Goal: Task Accomplishment & Management: Use online tool/utility

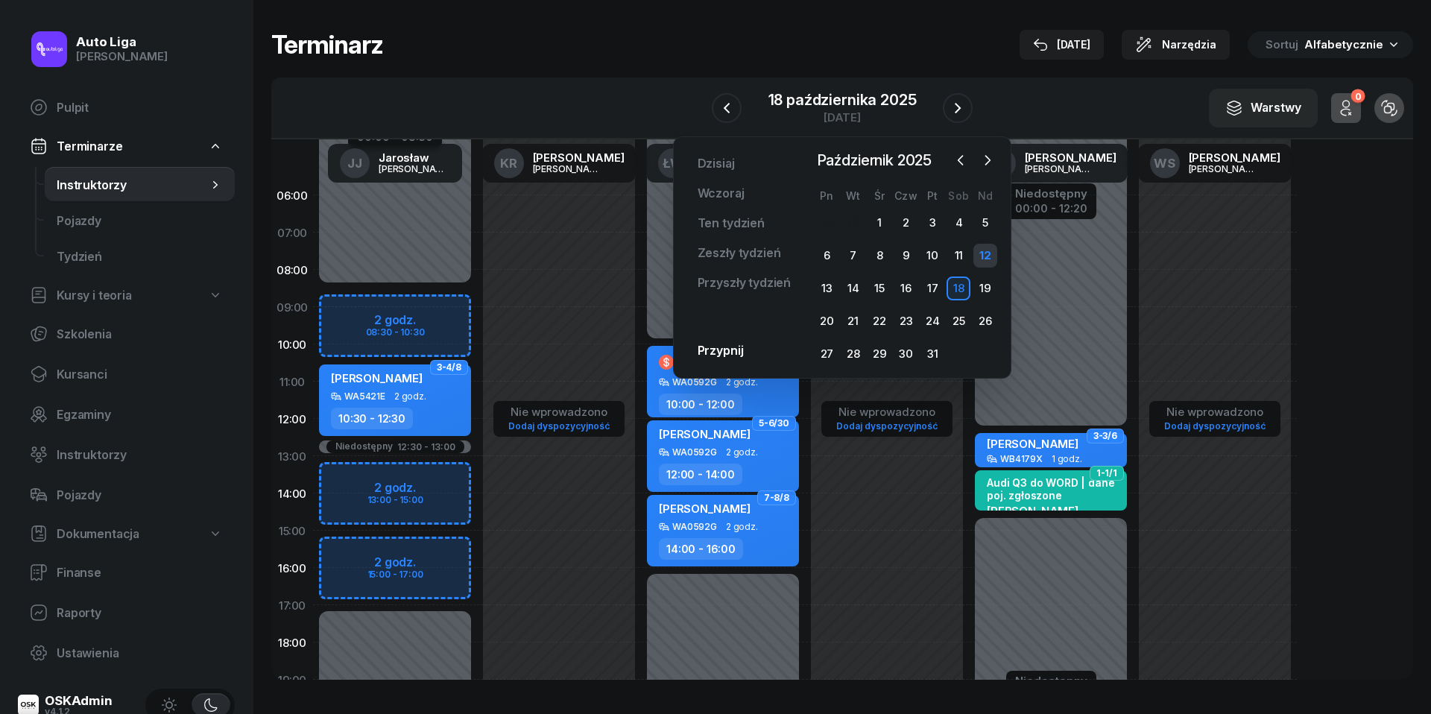
scroll to position [25, 0]
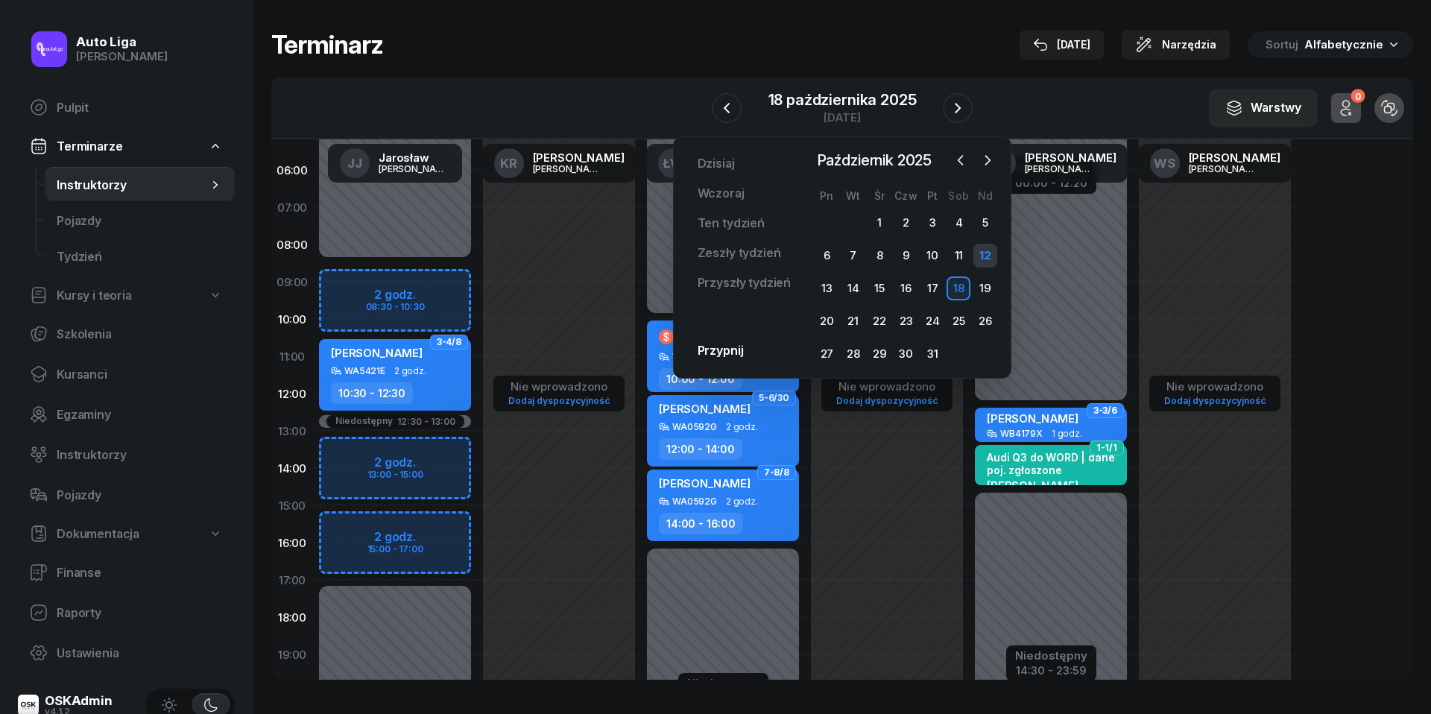
click at [994, 247] on div "12" at bounding box center [985, 256] width 24 height 24
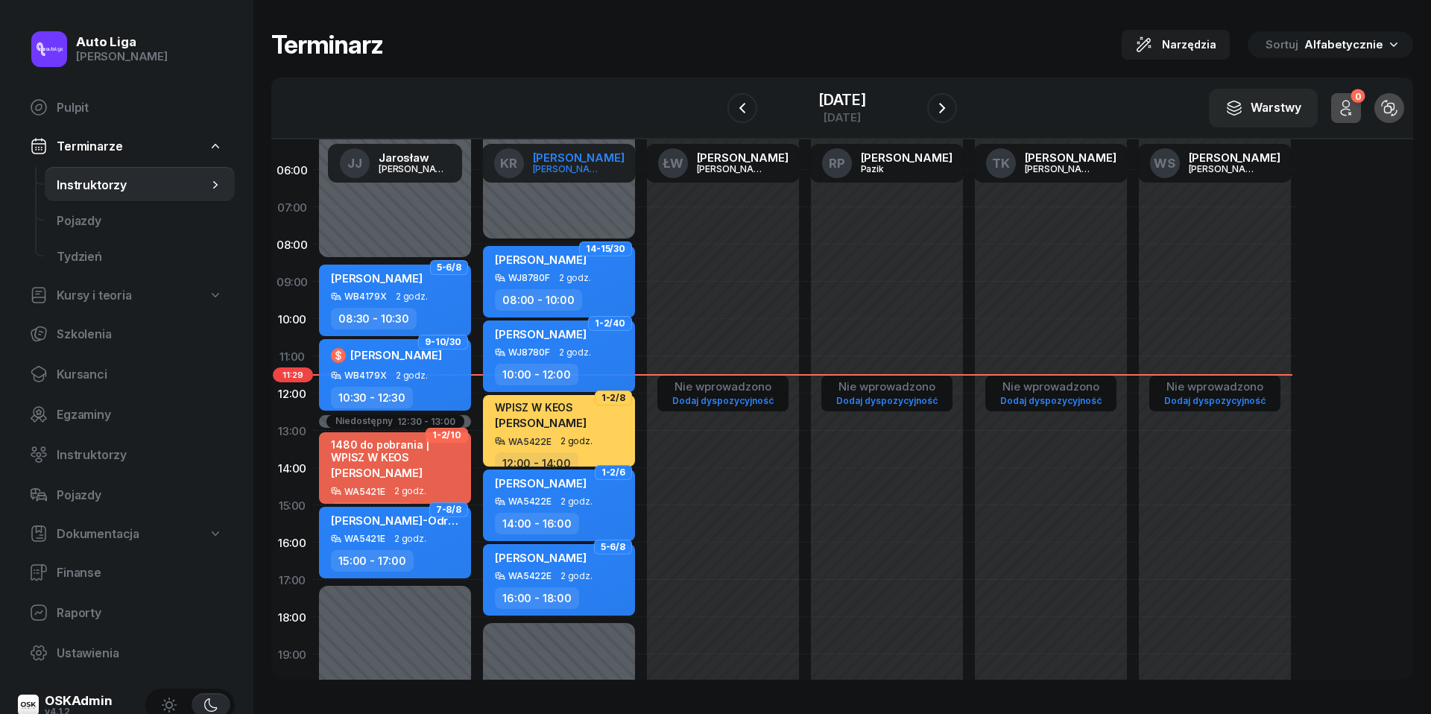
click at [547, 161] on link "KR [PERSON_NAME]" at bounding box center [559, 163] width 154 height 39
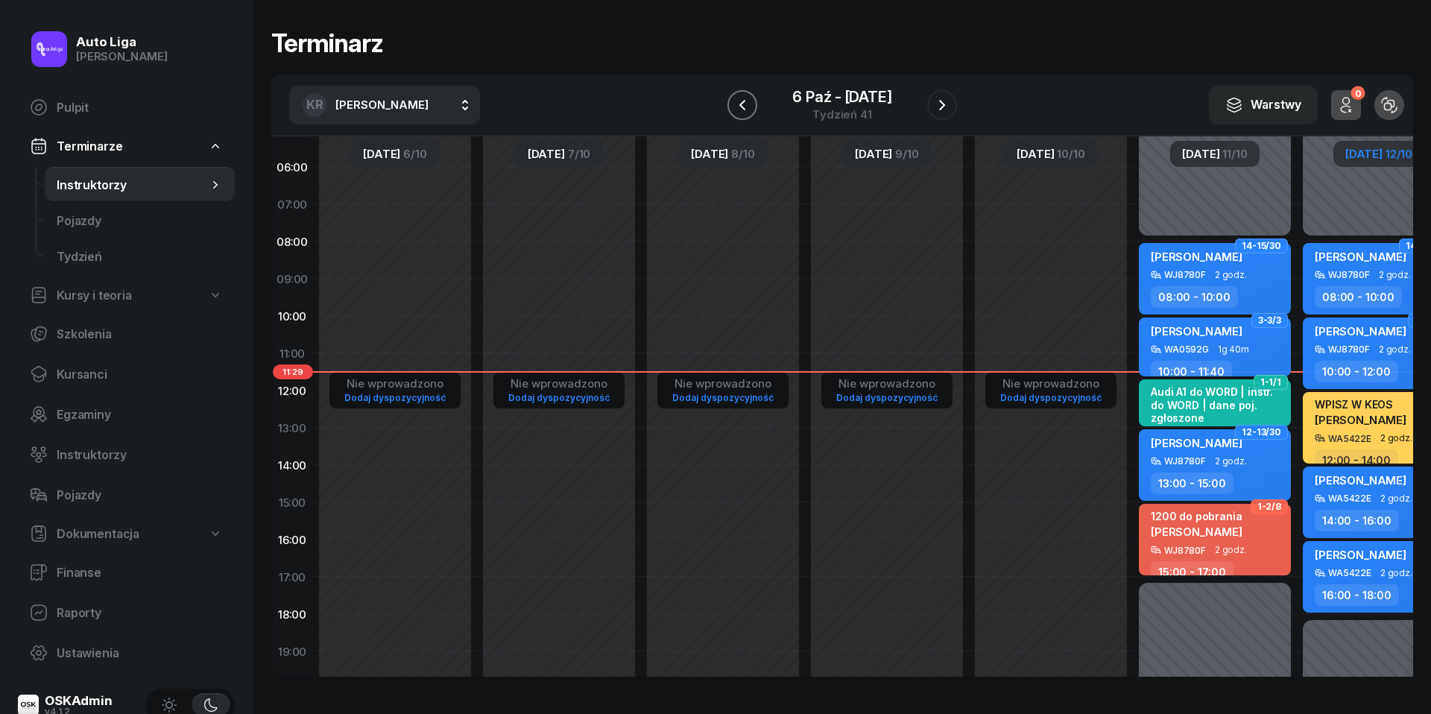
click at [740, 104] on icon "button" at bounding box center [742, 104] width 6 height 10
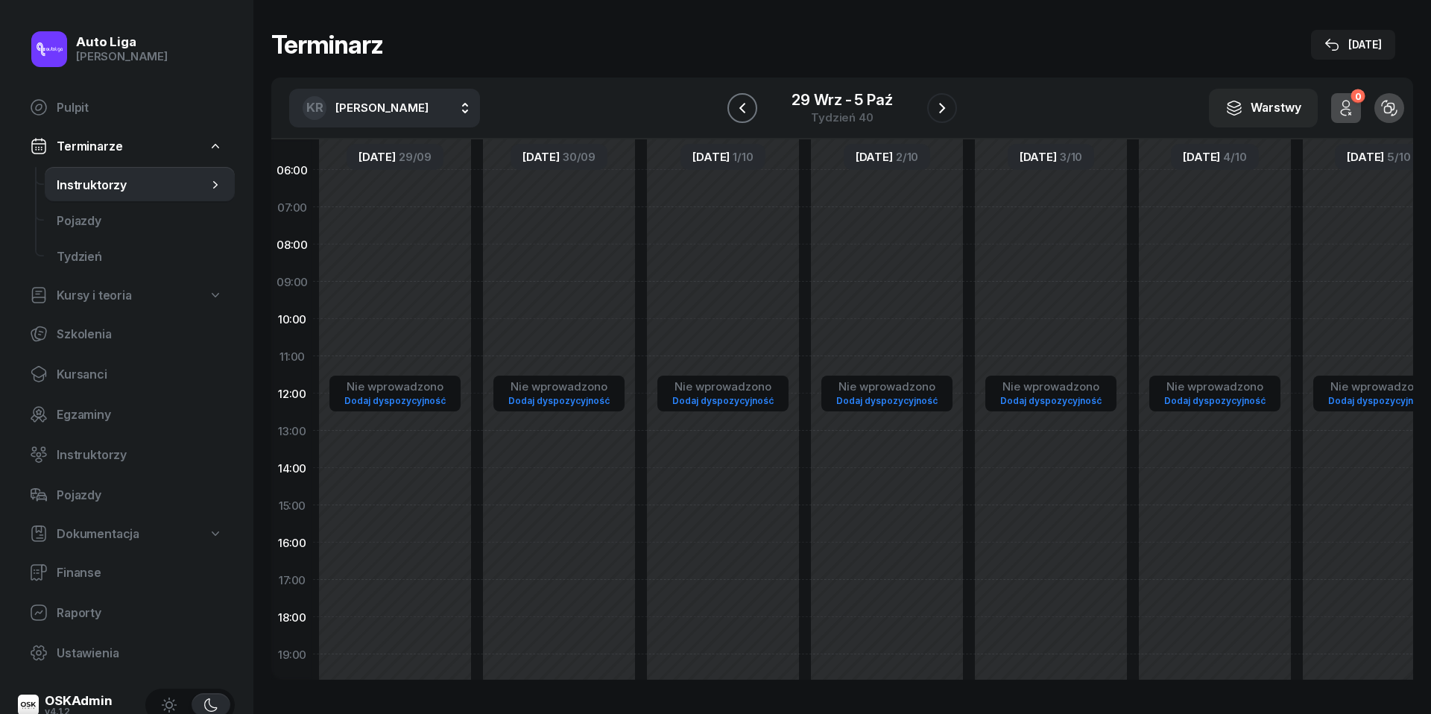
click at [740, 104] on icon "button" at bounding box center [742, 108] width 18 height 18
click at [740, 104] on icon "button" at bounding box center [742, 107] width 6 height 10
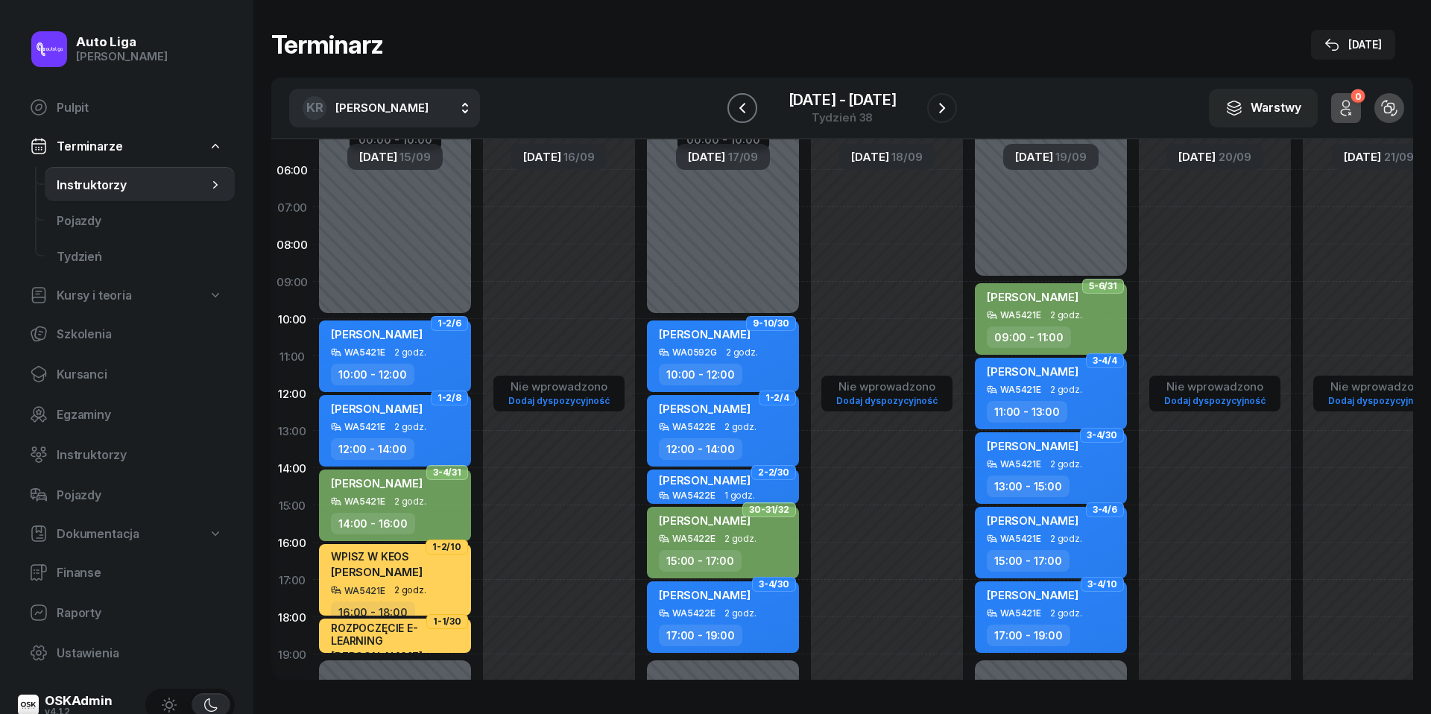
click at [740, 104] on icon "button" at bounding box center [742, 108] width 18 height 18
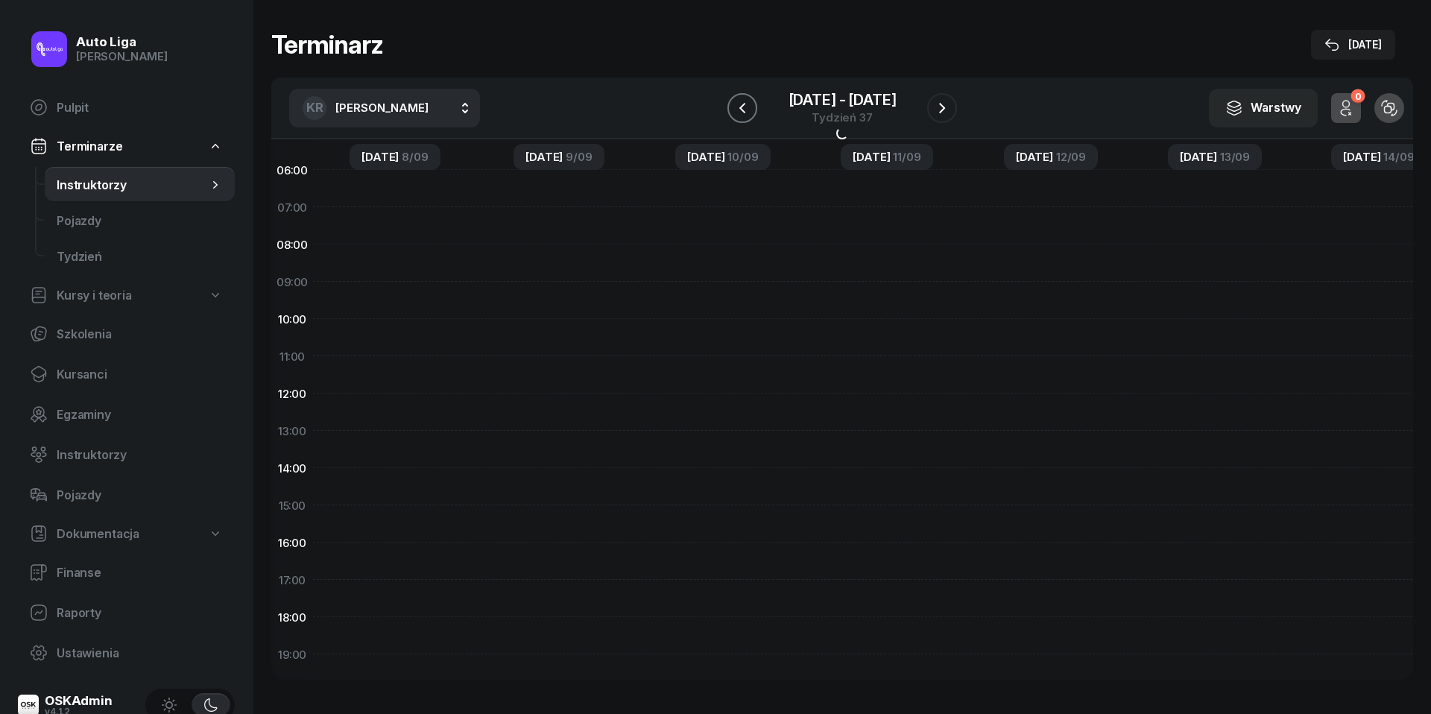
click at [740, 104] on icon "button" at bounding box center [742, 108] width 18 height 18
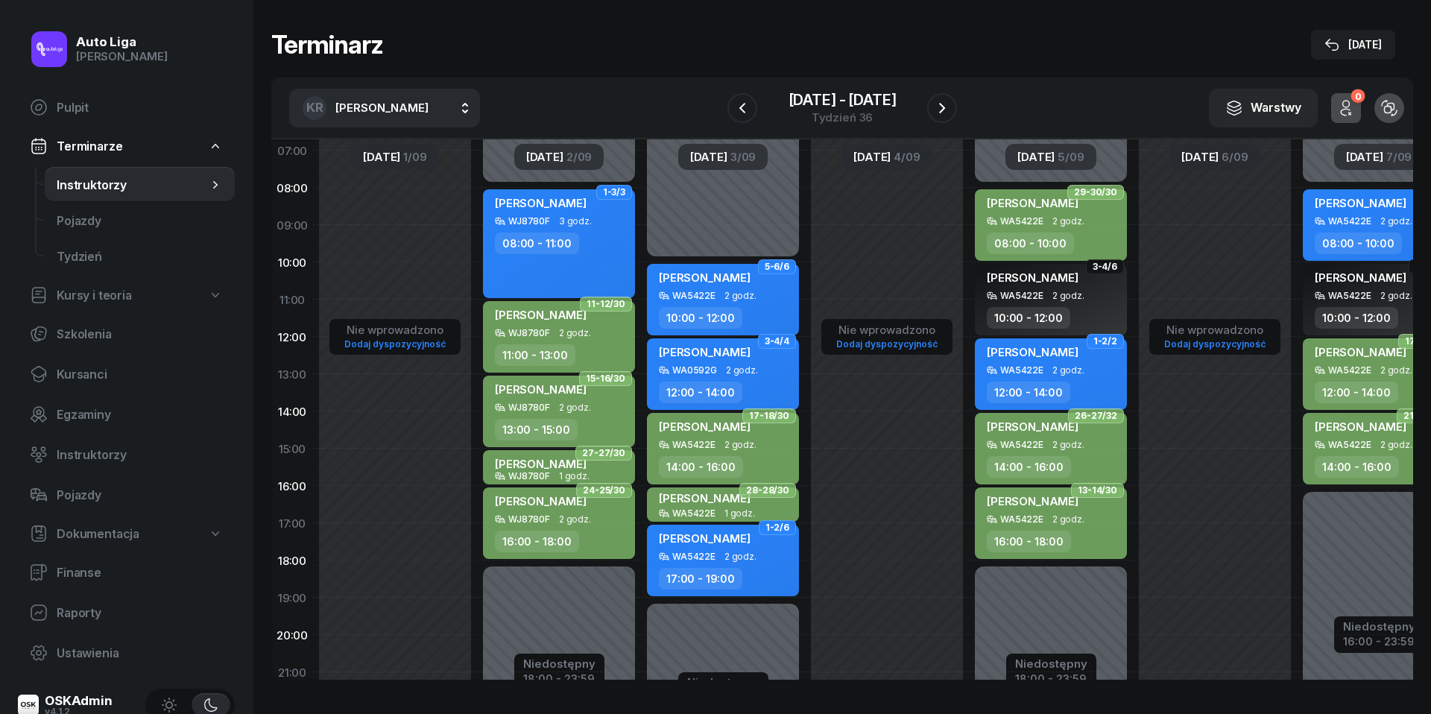
scroll to position [145, 0]
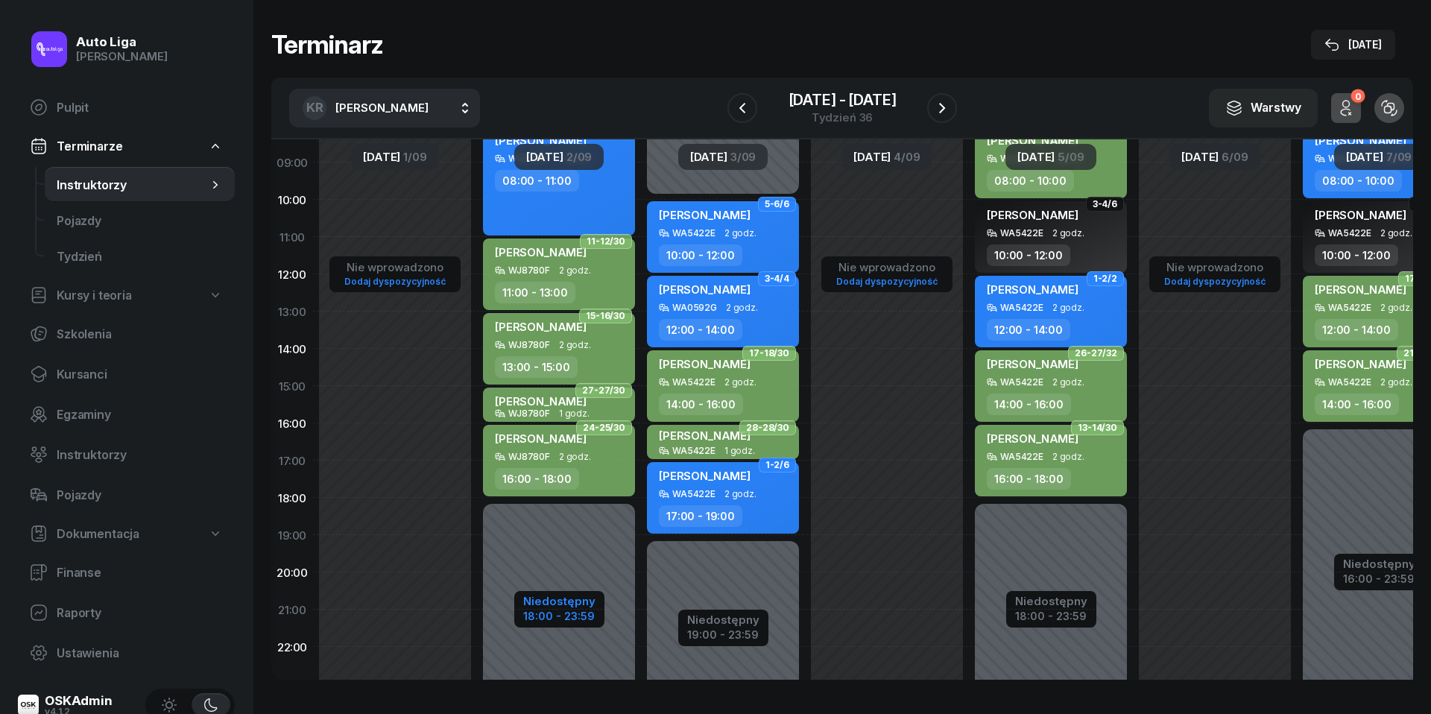
click at [580, 604] on div "Niedostępny" at bounding box center [559, 601] width 72 height 11
select select "08"
select select "18"
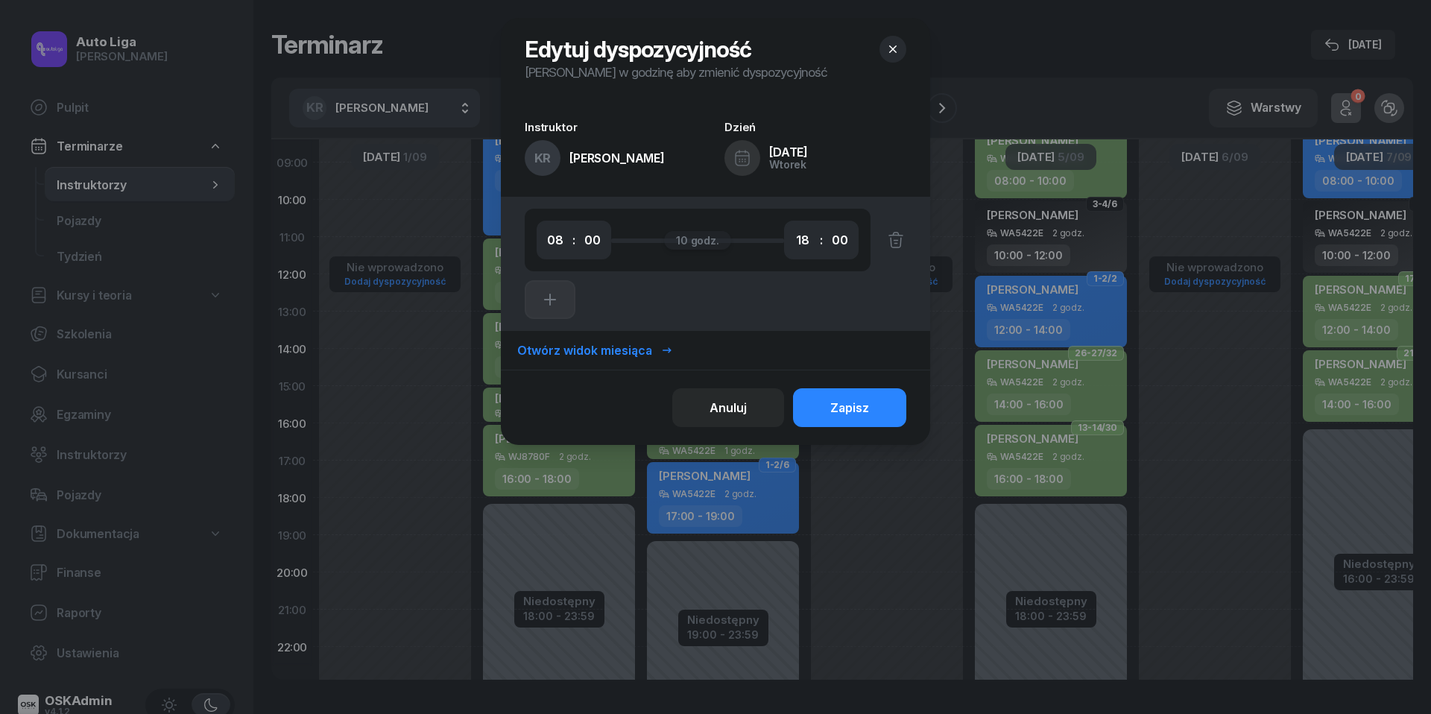
click at [903, 48] on button "button" at bounding box center [893, 49] width 27 height 27
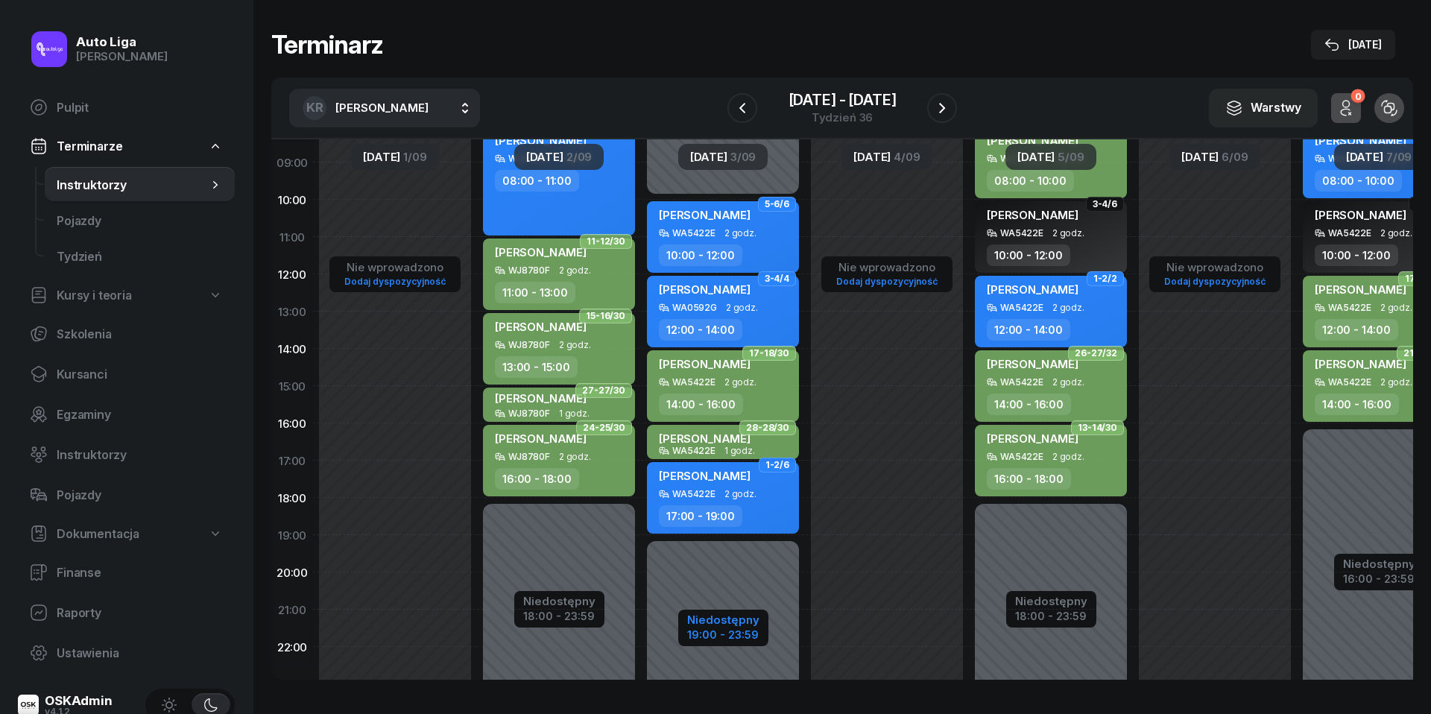
click at [744, 627] on div "19:00 - 23:59" at bounding box center [723, 633] width 72 height 16
select select "10"
select select "19"
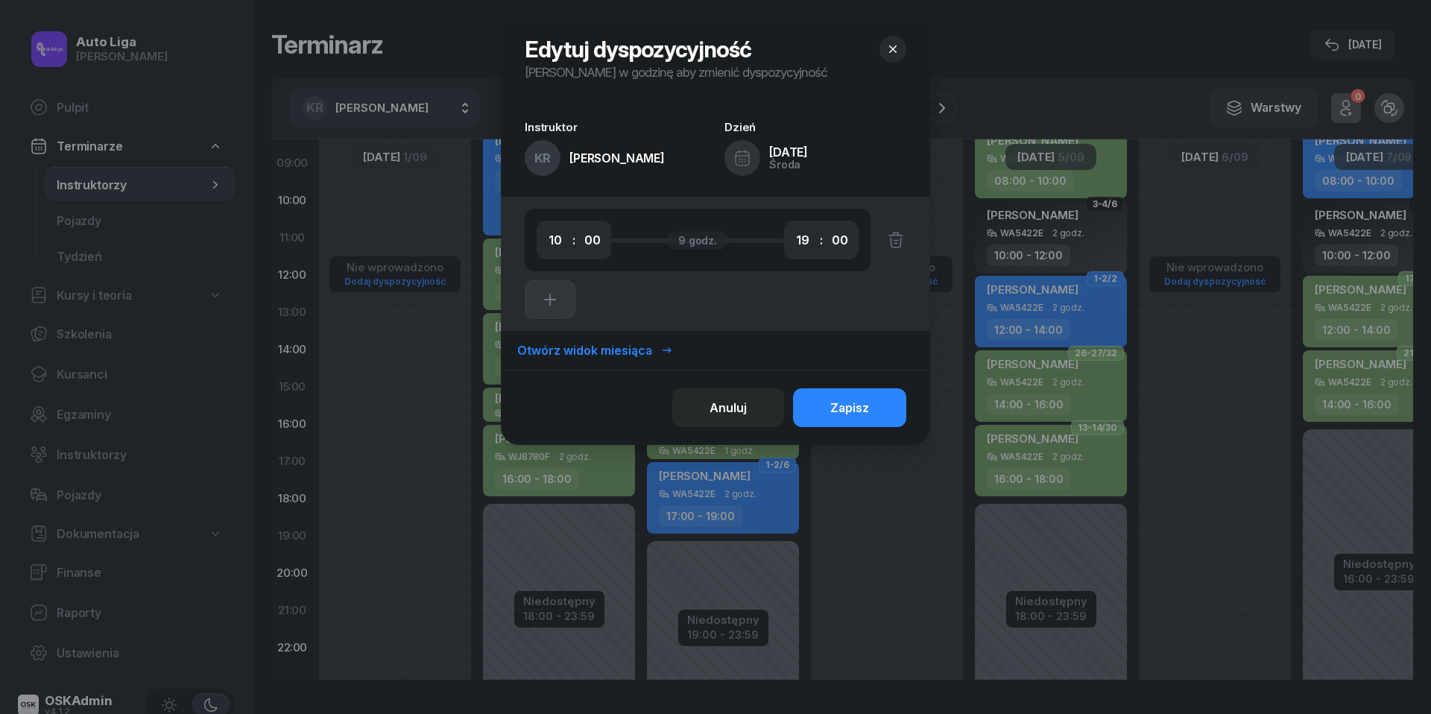
click at [894, 43] on icon "button" at bounding box center [892, 49] width 15 height 15
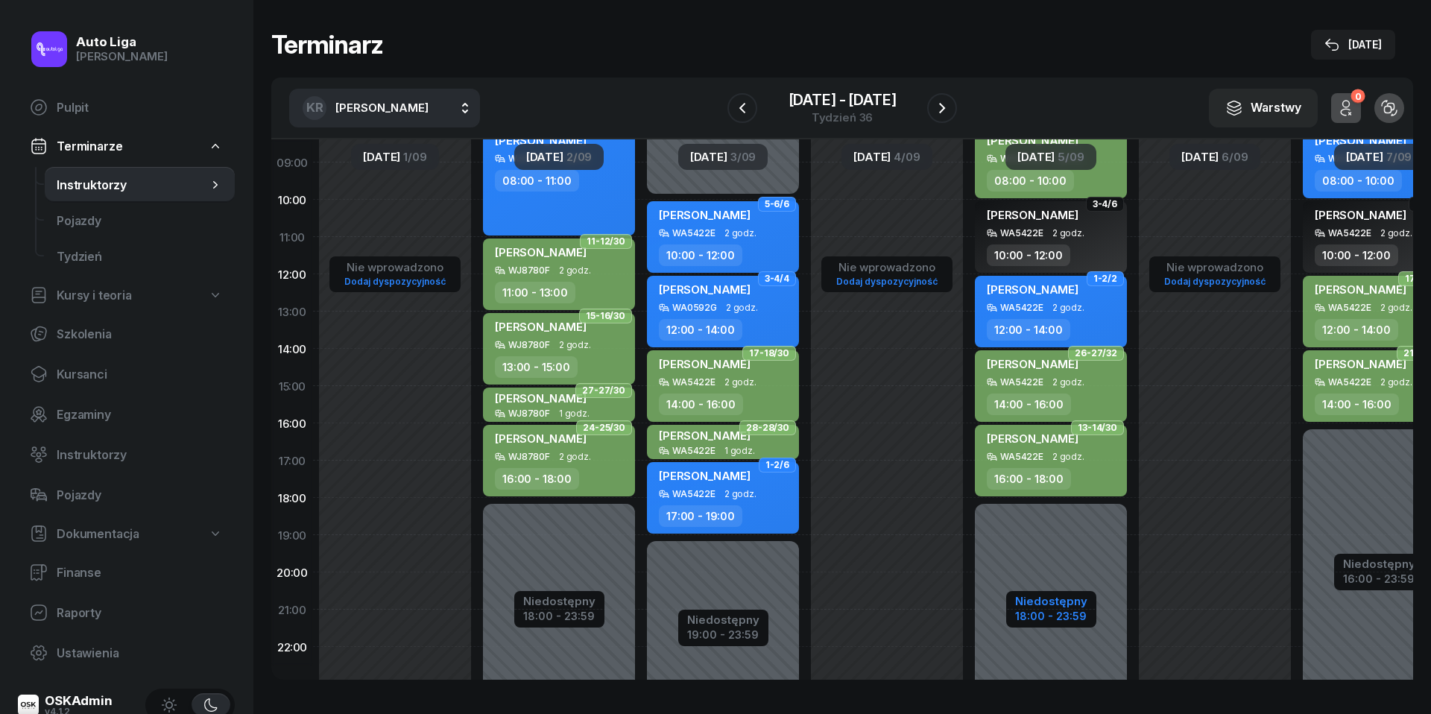
click at [1064, 601] on div "Niedostępny" at bounding box center [1051, 601] width 72 height 11
select select "08"
select select "18"
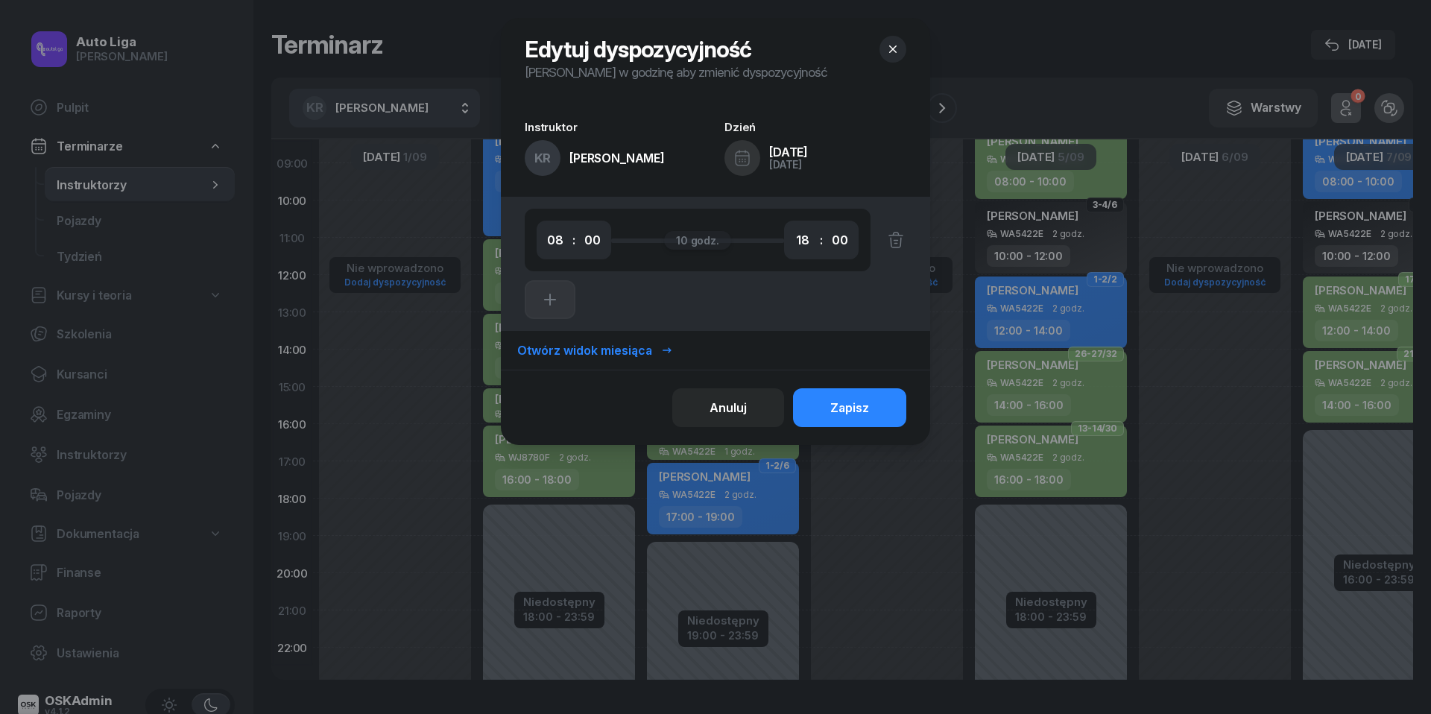
click at [894, 54] on icon "button" at bounding box center [892, 49] width 15 height 15
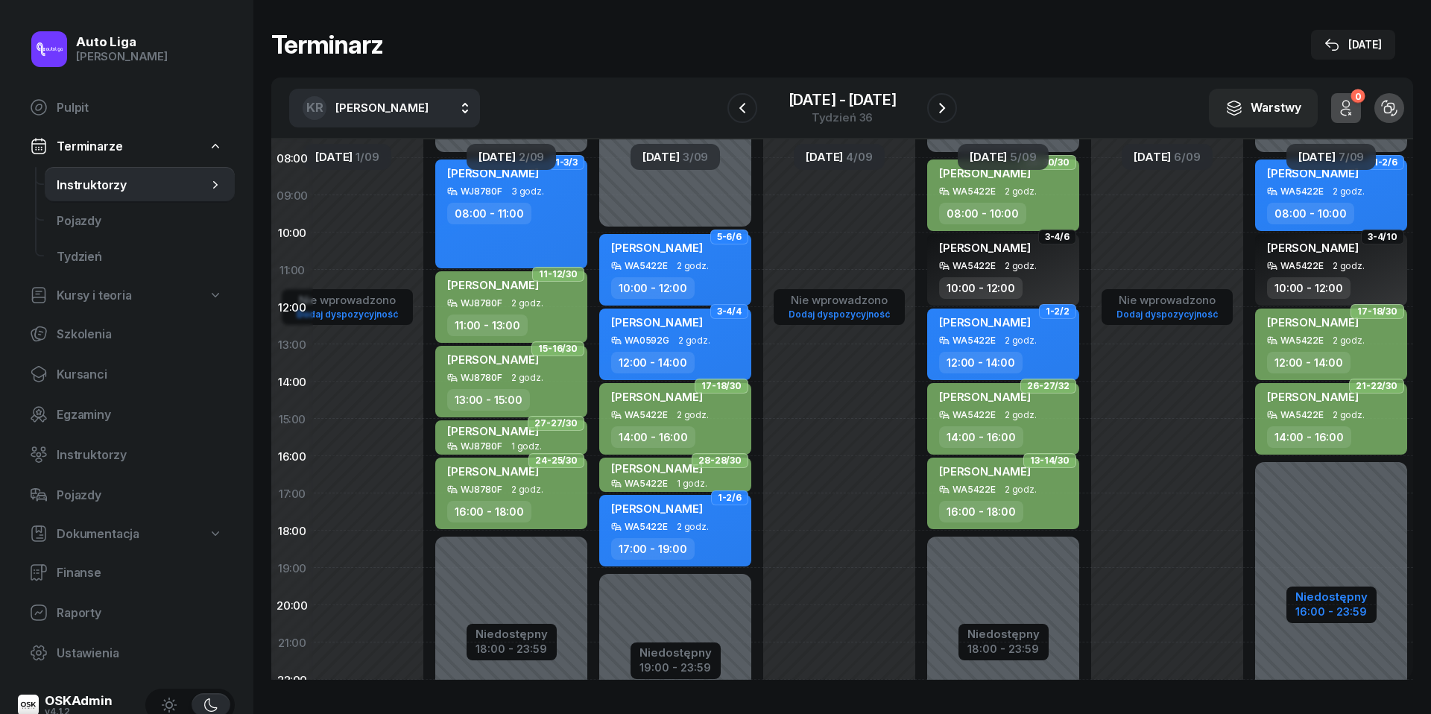
click at [1330, 602] on div "Niedostępny" at bounding box center [1331, 596] width 72 height 11
select select "08"
select select "16"
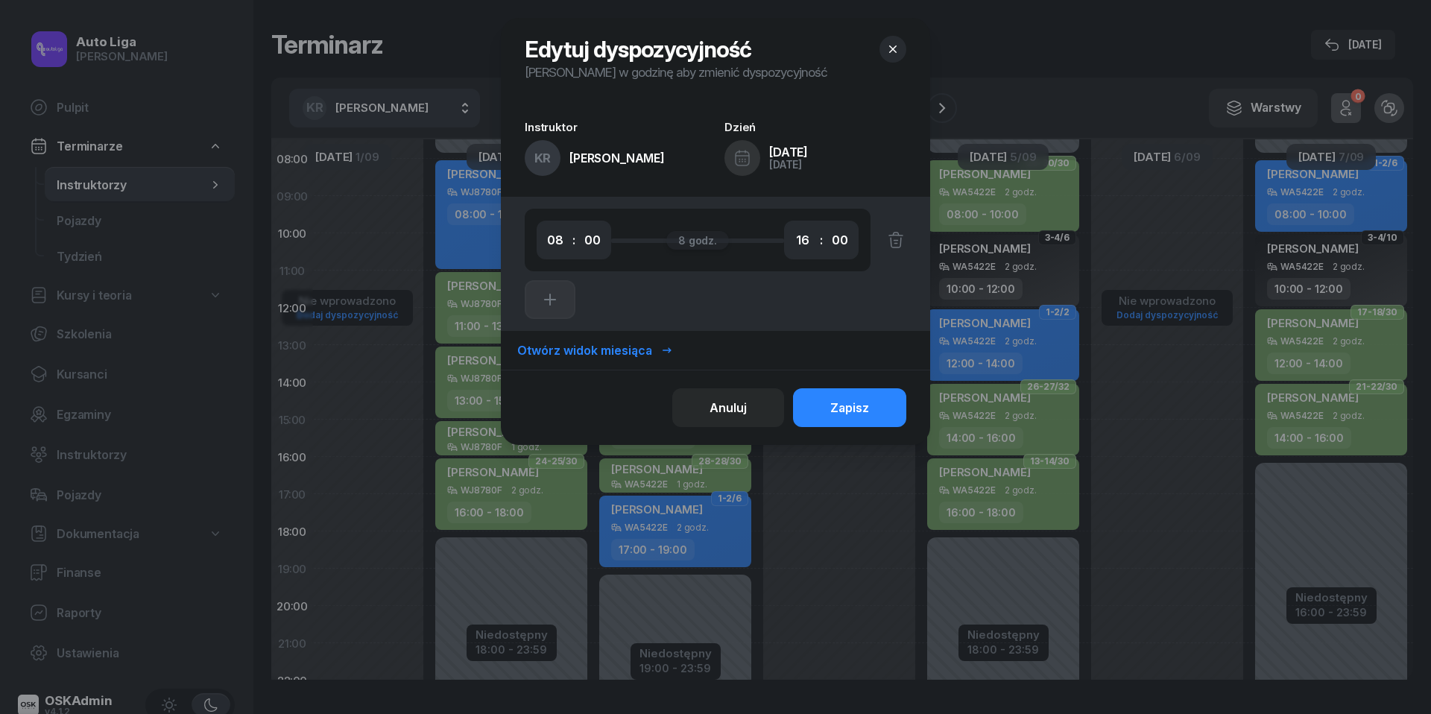
click at [889, 46] on icon "button" at bounding box center [892, 49] width 15 height 15
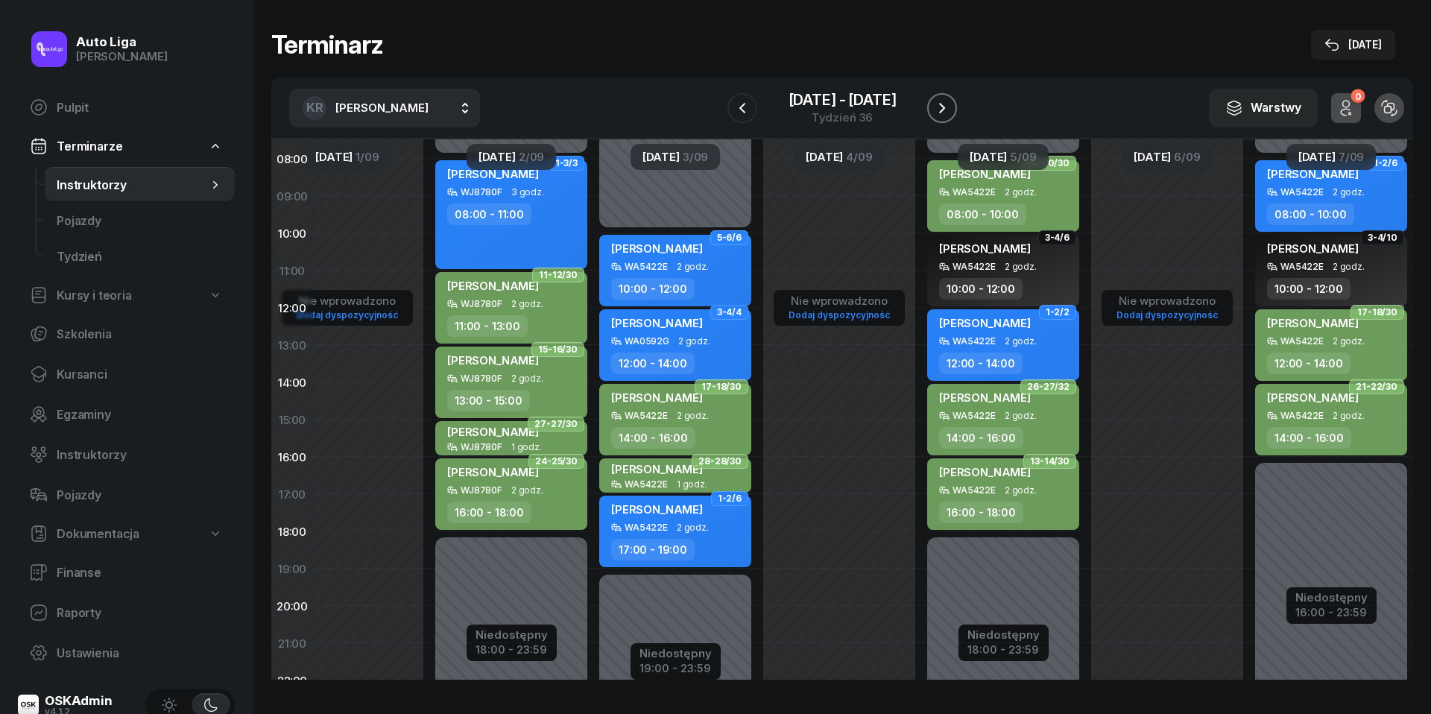
click at [948, 105] on icon "button" at bounding box center [942, 108] width 18 height 18
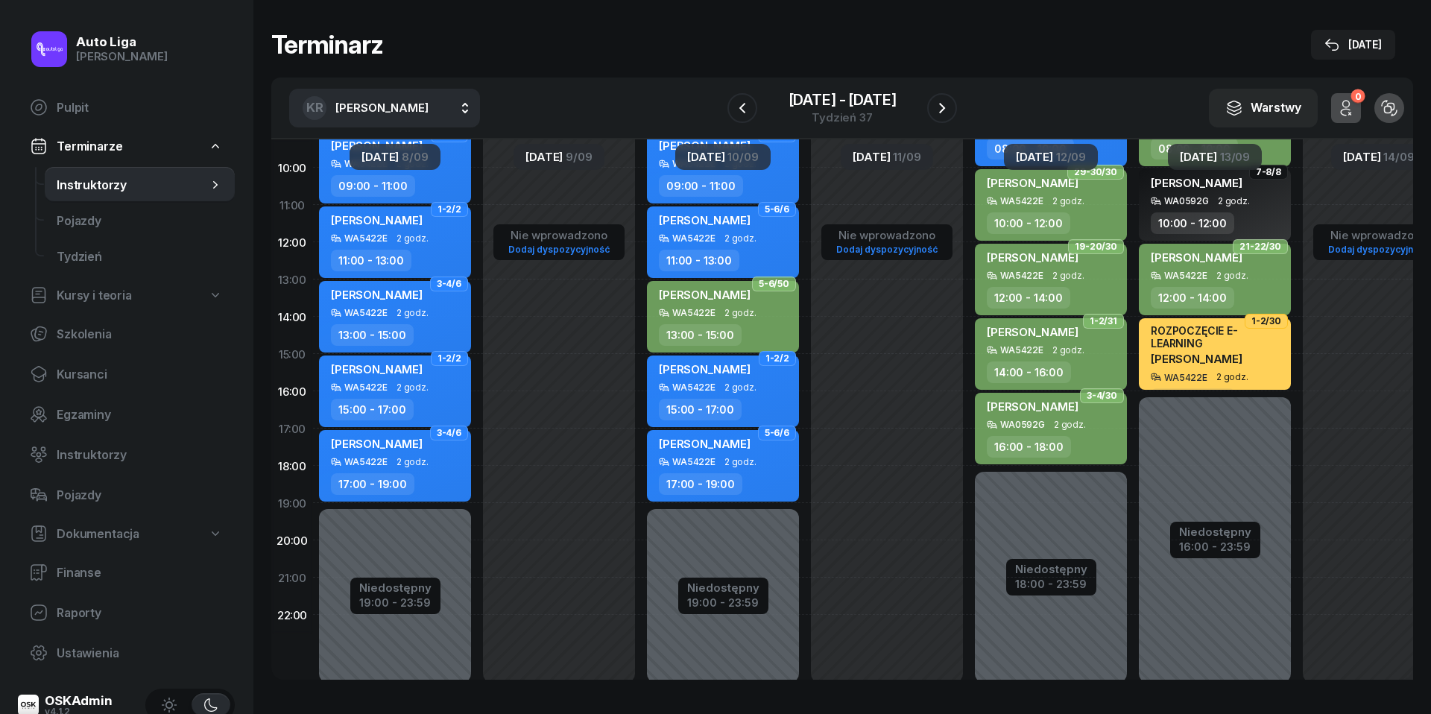
scroll to position [195, 0]
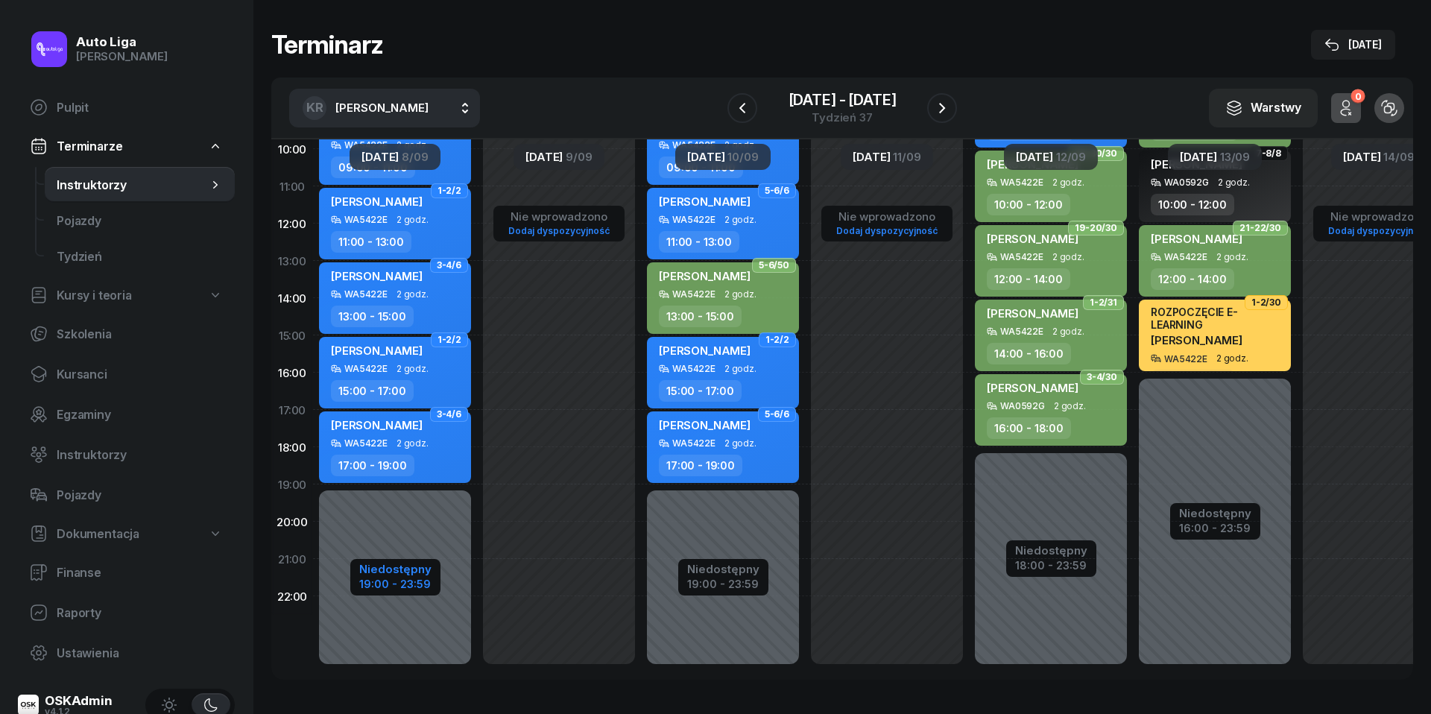
click at [392, 580] on div "19:00 - 23:59" at bounding box center [395, 583] width 72 height 16
select select "09"
select select "19"
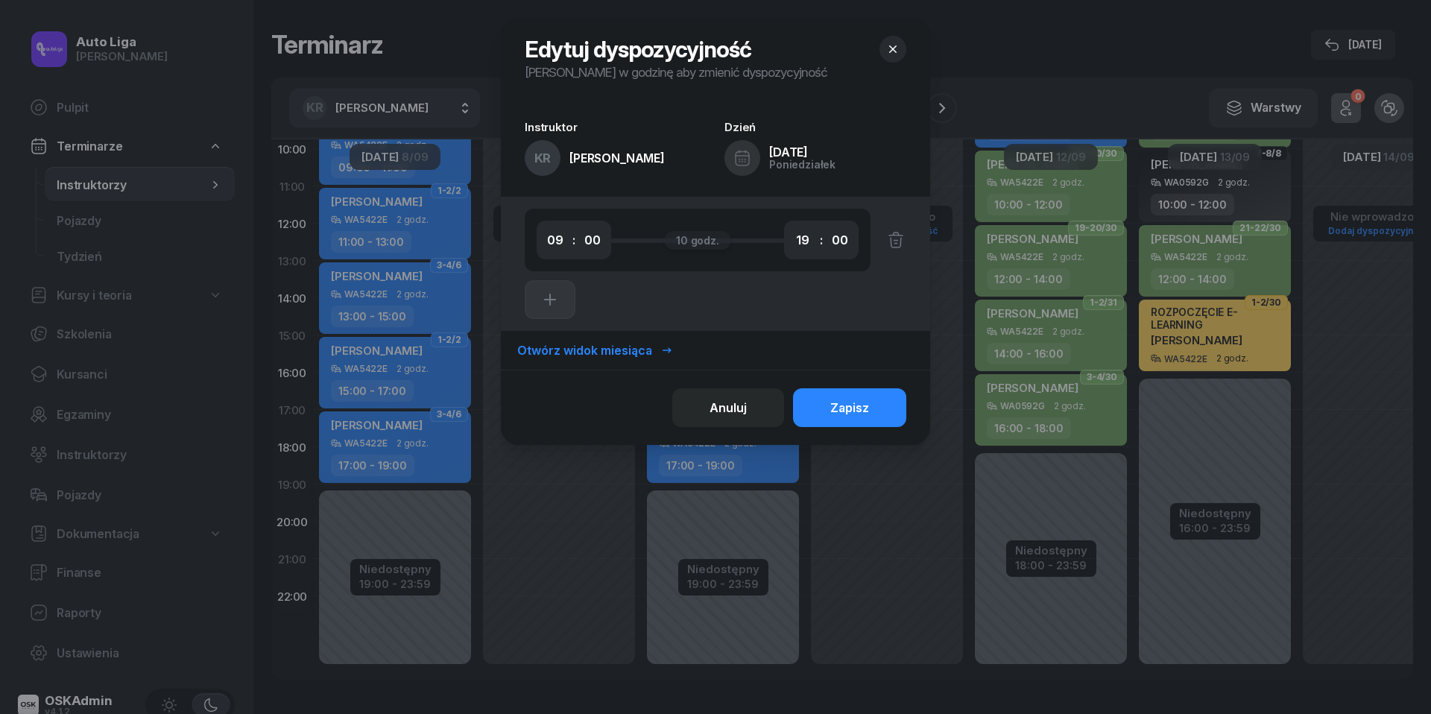
click at [894, 48] on icon "button" at bounding box center [892, 48] width 7 height 7
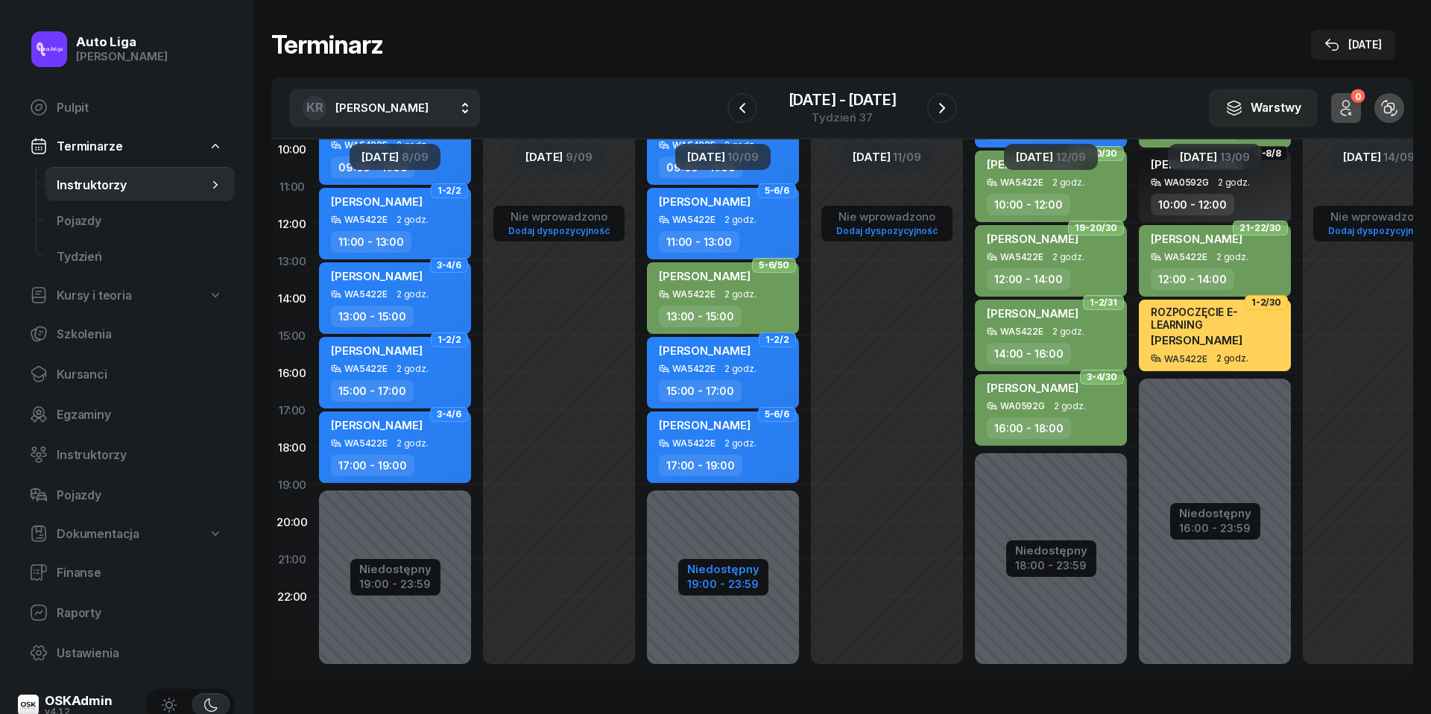
click at [719, 573] on div "Niedostępny" at bounding box center [723, 568] width 72 height 11
select select "09"
select select "19"
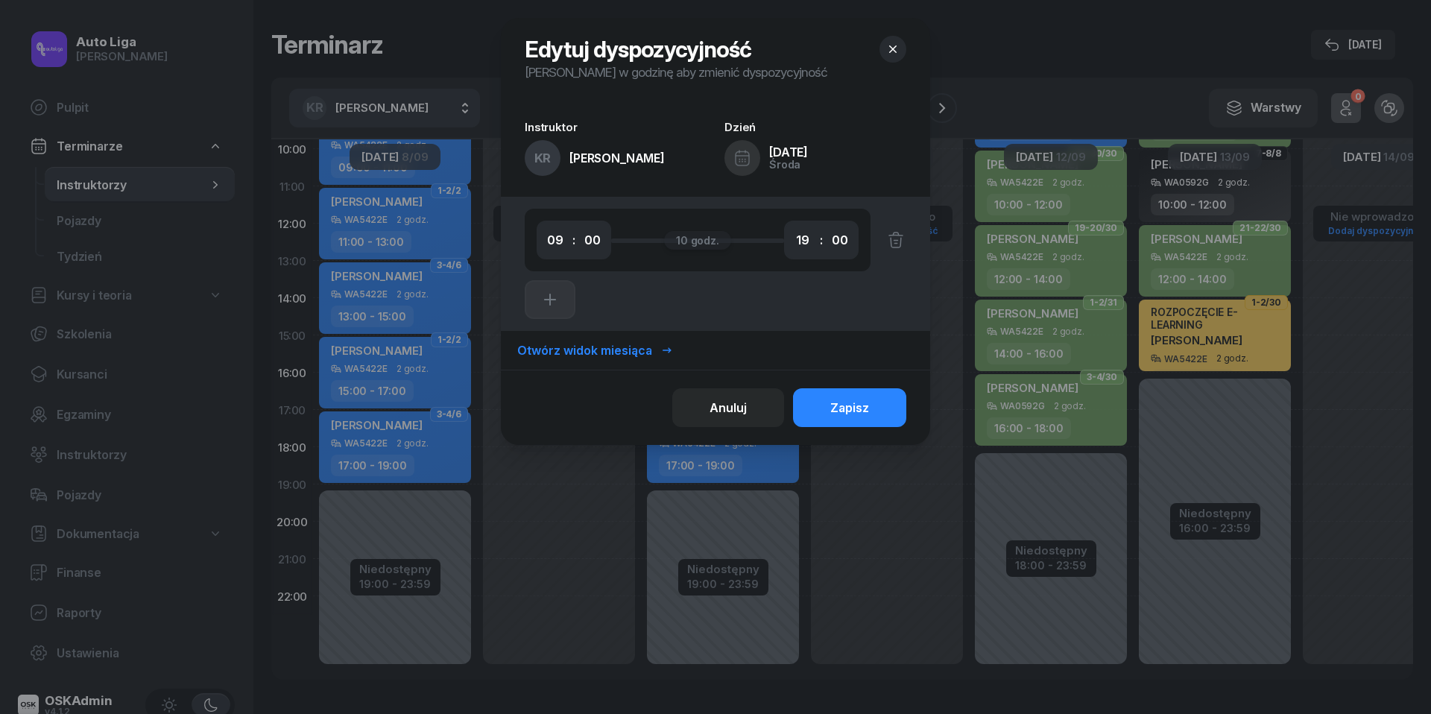
click at [891, 54] on icon "button" at bounding box center [892, 49] width 15 height 15
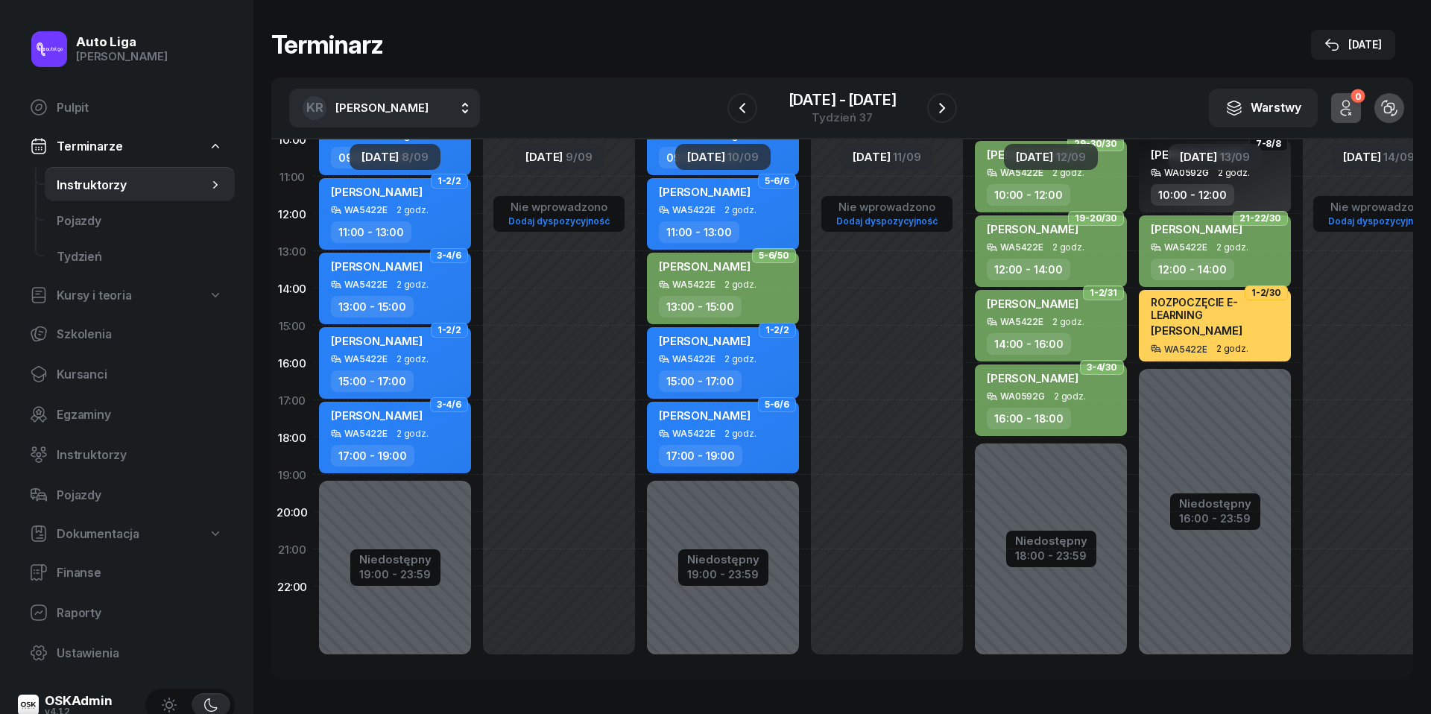
scroll to position [221, 0]
click at [1057, 535] on div "Niedostępny" at bounding box center [1051, 540] width 72 height 11
select select "08"
select select "18"
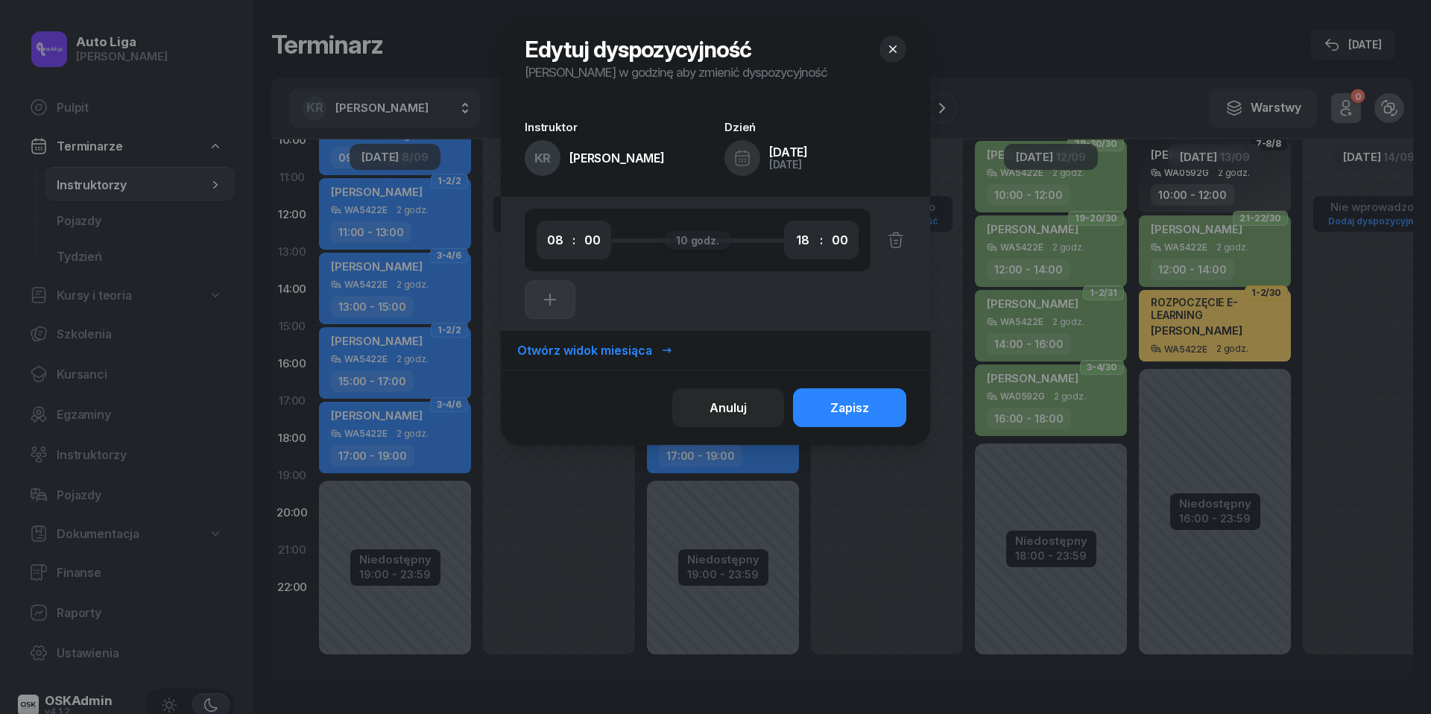
click at [890, 51] on icon "button" at bounding box center [892, 49] width 15 height 15
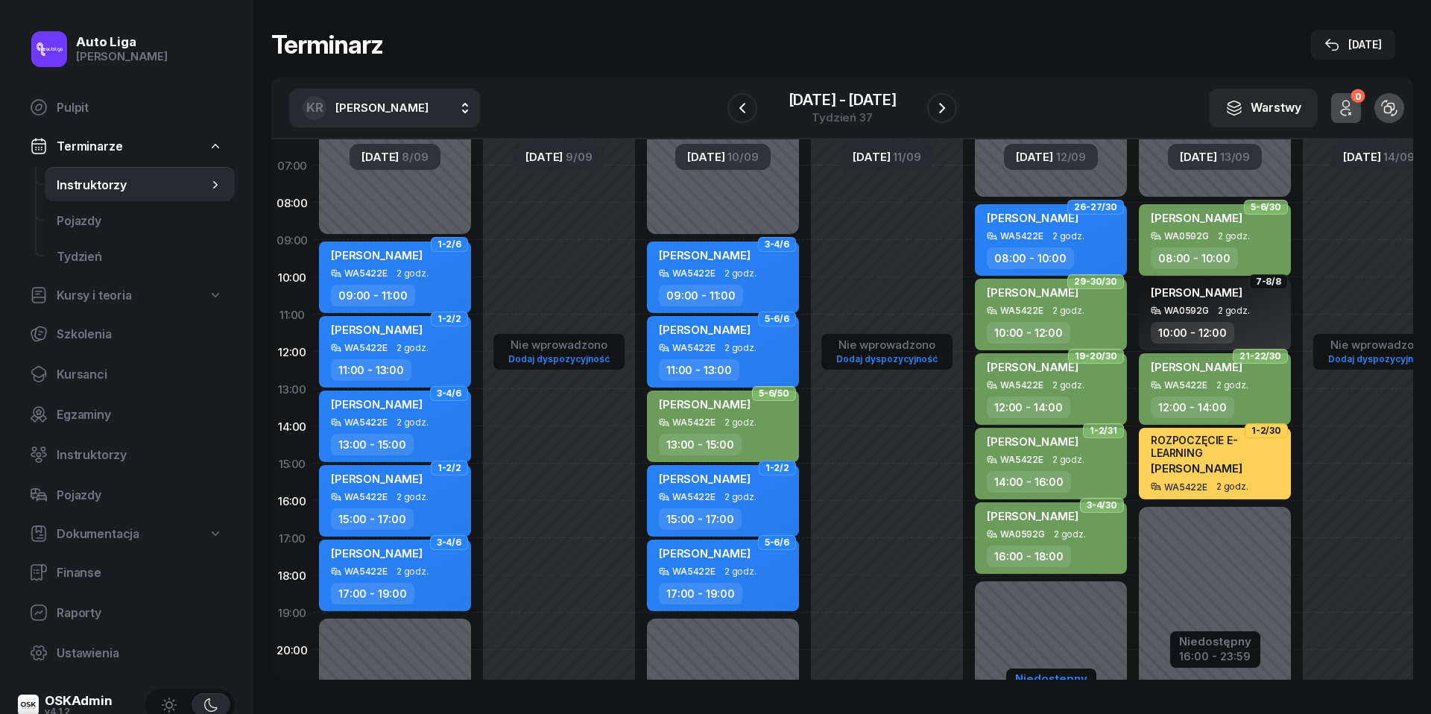
scroll to position [154, 0]
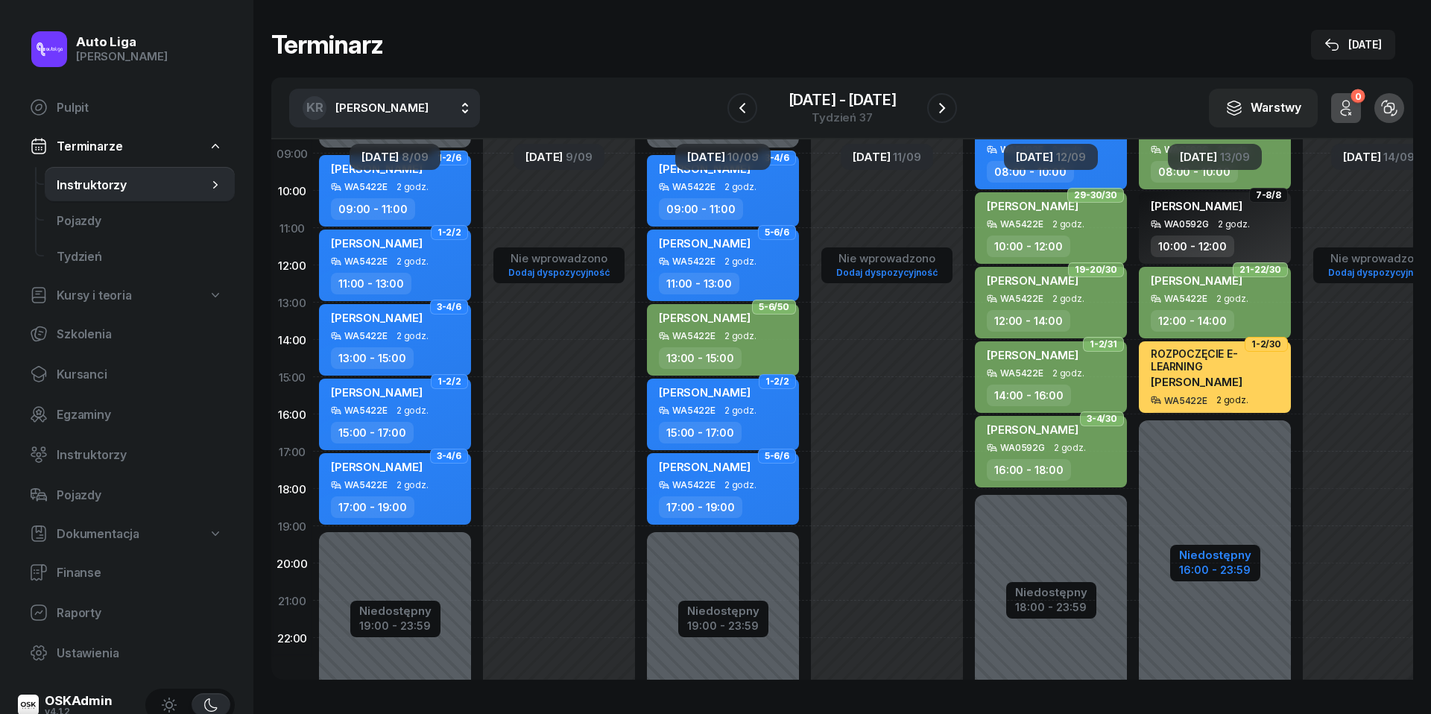
click at [1226, 555] on div "Niedostępny" at bounding box center [1215, 554] width 72 height 11
select select "08"
select select "16"
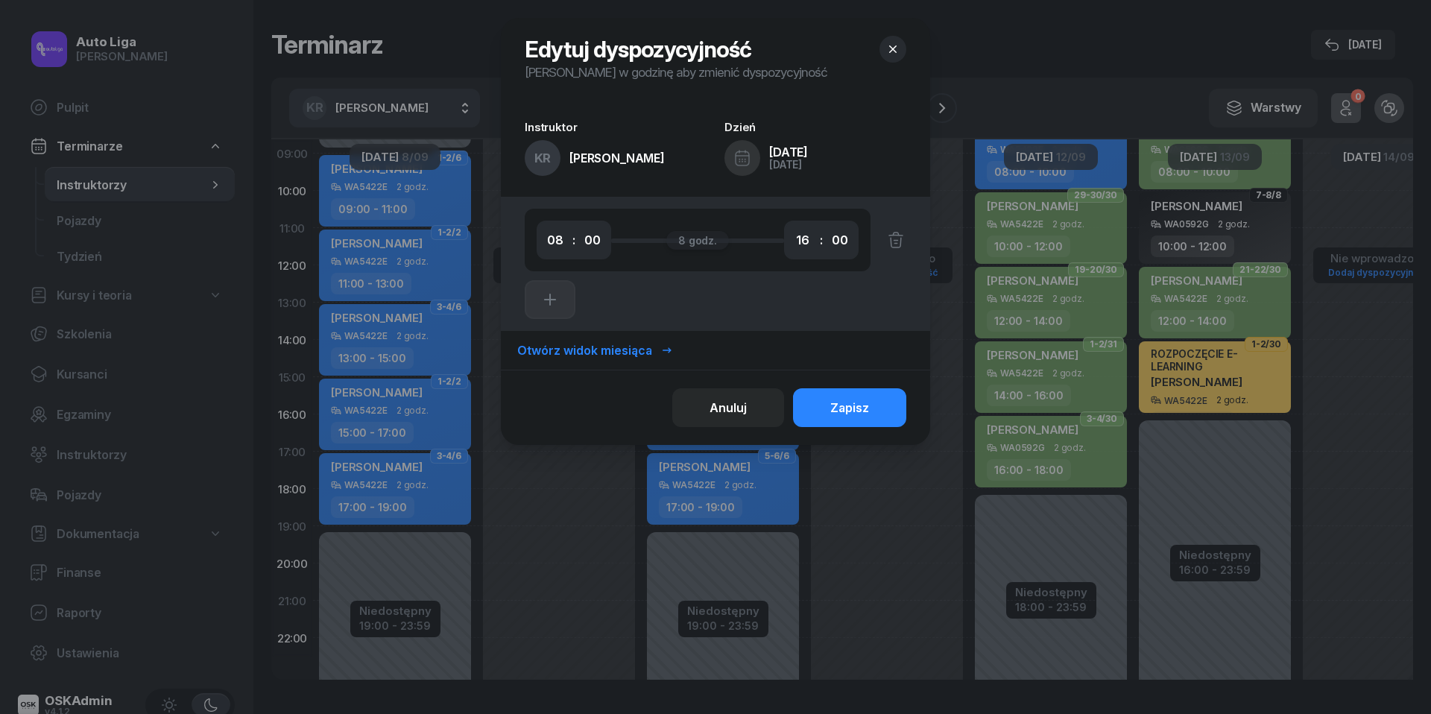
click at [886, 54] on icon "button" at bounding box center [892, 49] width 15 height 15
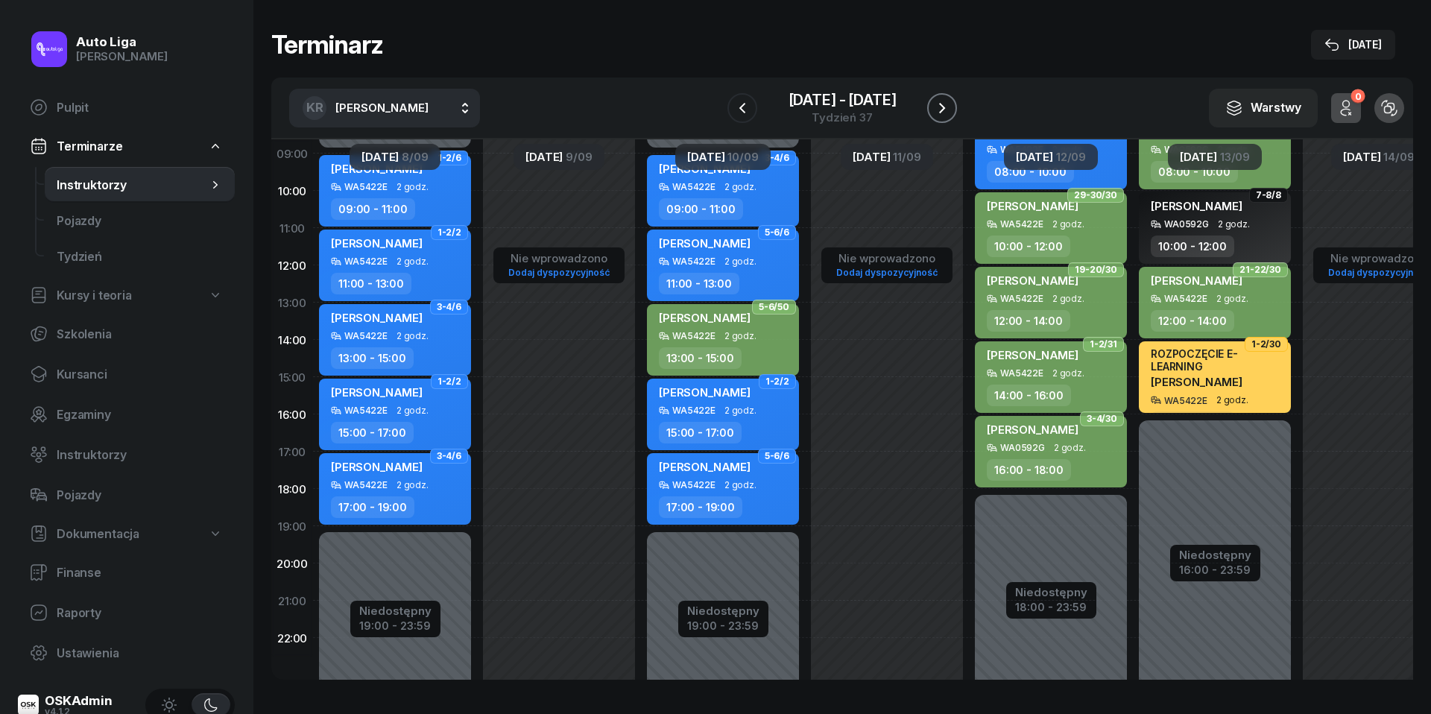
click at [943, 109] on icon "button" at bounding box center [942, 108] width 6 height 10
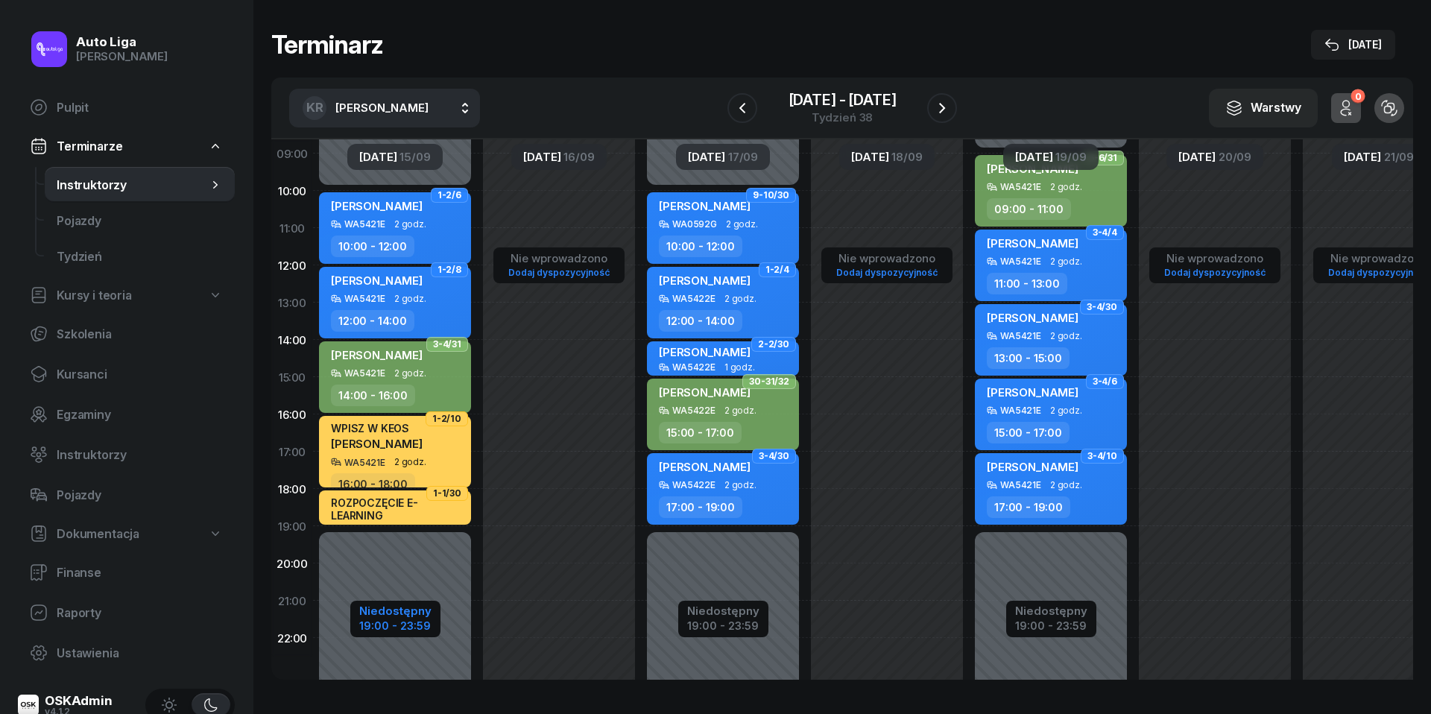
click at [398, 628] on div "19:00 - 23:59" at bounding box center [395, 624] width 72 height 16
select select "10"
select select "19"
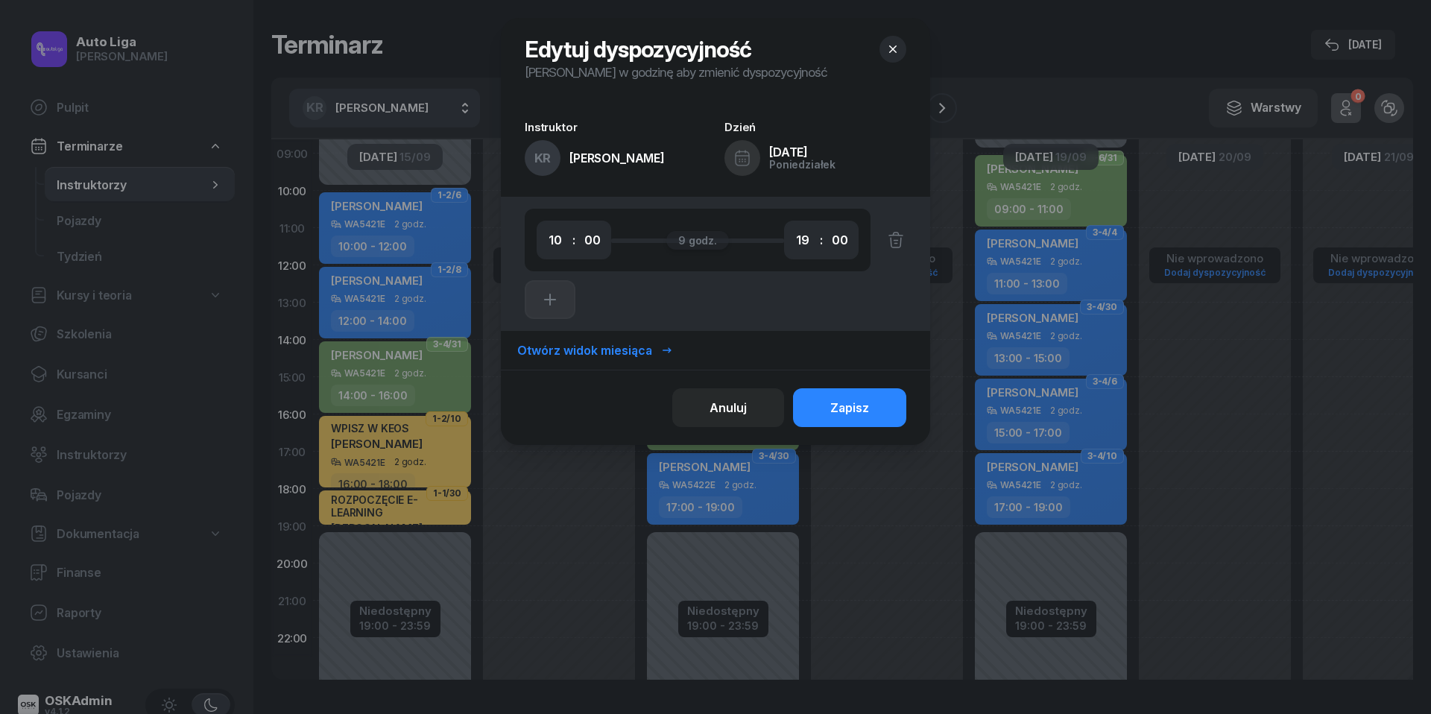
click at [896, 51] on icon "button" at bounding box center [892, 49] width 15 height 15
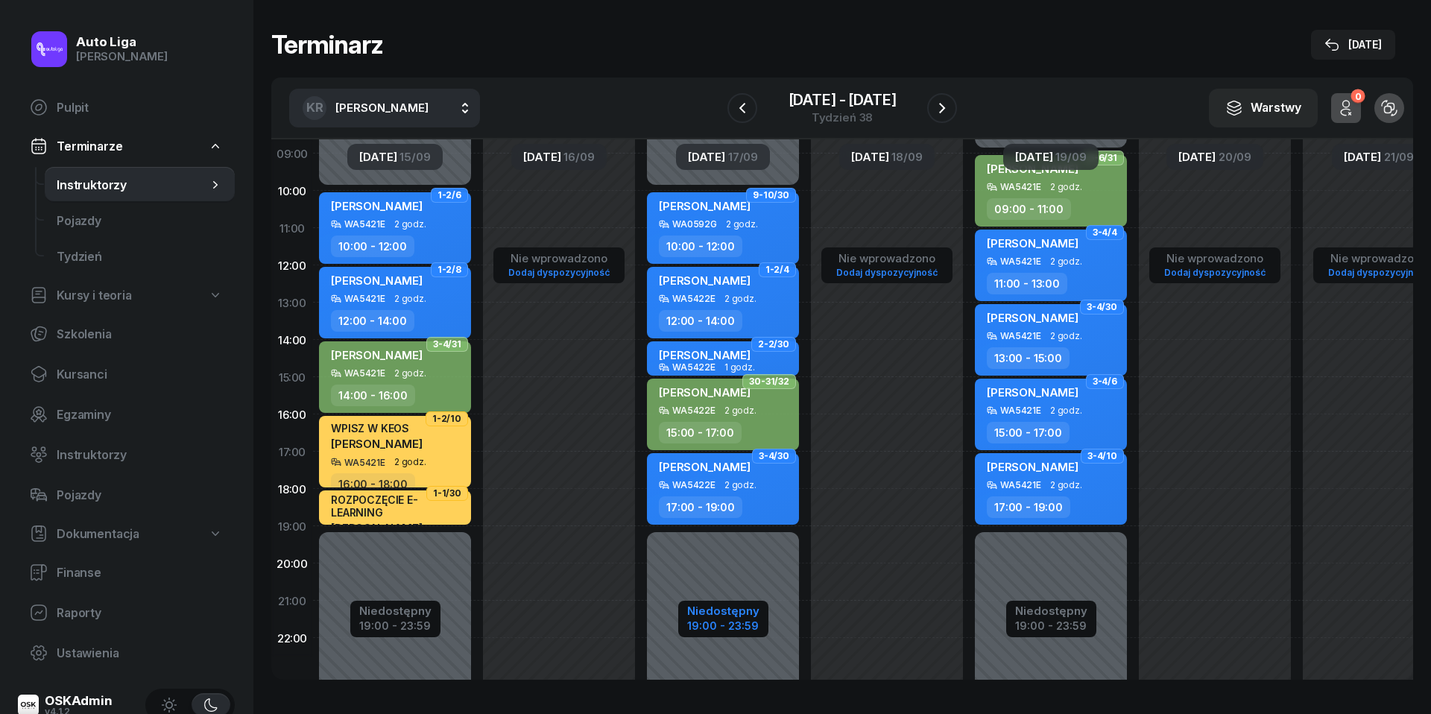
click at [740, 618] on button "Niedostępny 19:00 - 23:59" at bounding box center [723, 618] width 72 height 33
select select "10"
select select "19"
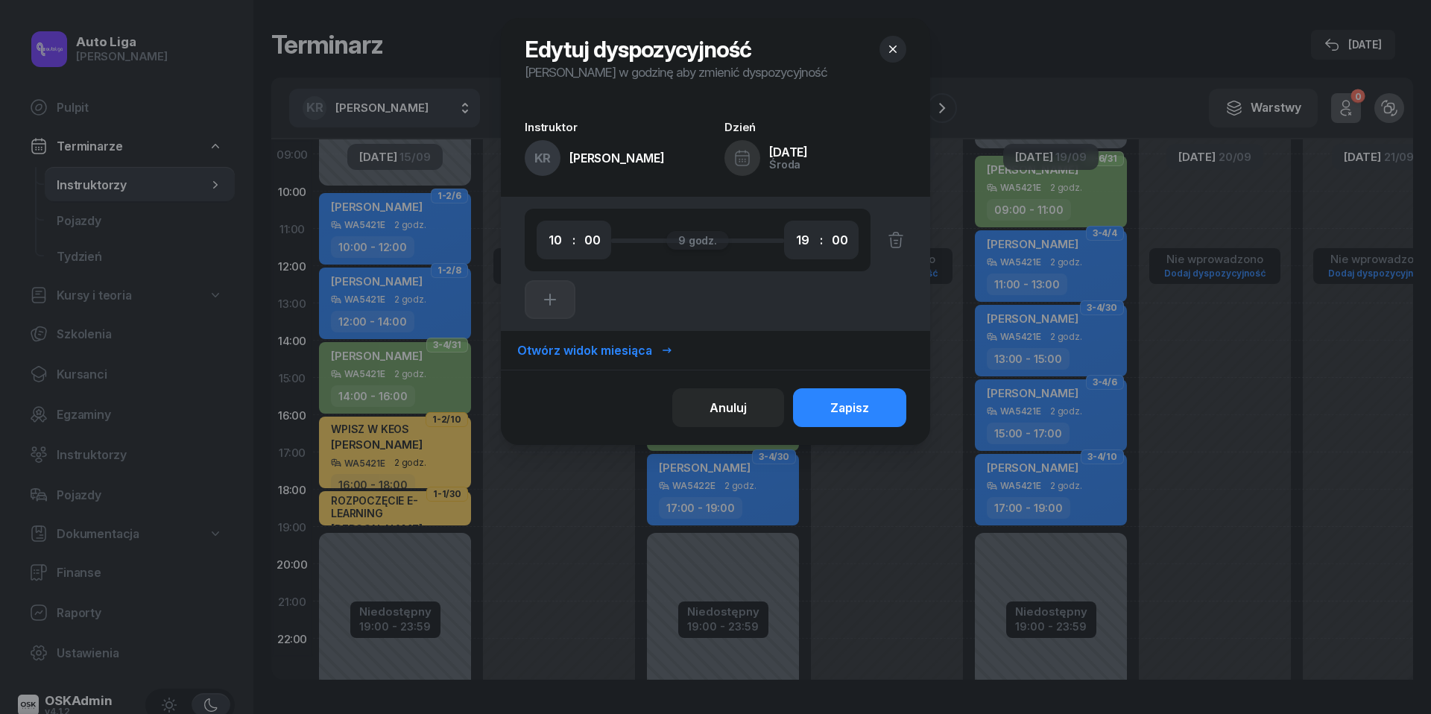
click at [896, 45] on icon "button" at bounding box center [892, 49] width 15 height 15
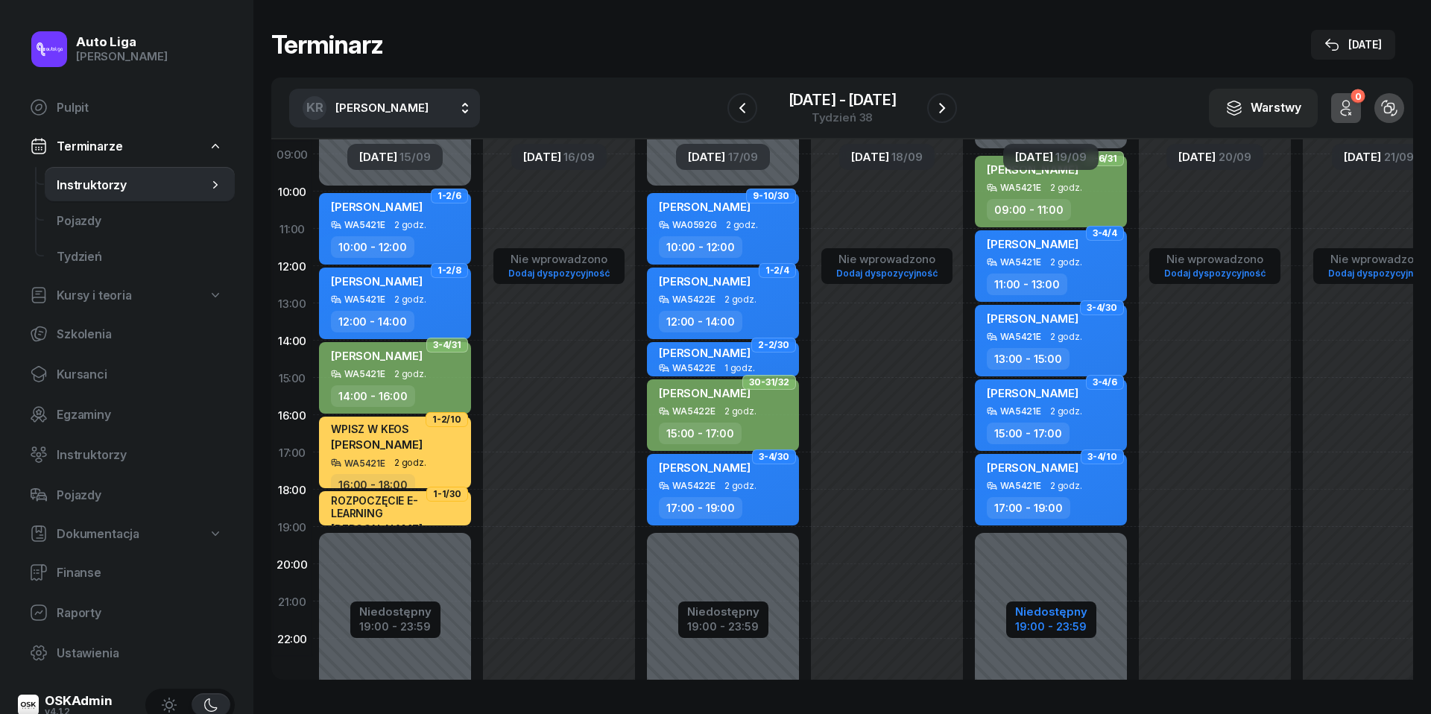
click at [1061, 623] on div "19:00 - 23:59" at bounding box center [1051, 625] width 72 height 16
select select "09"
select select "19"
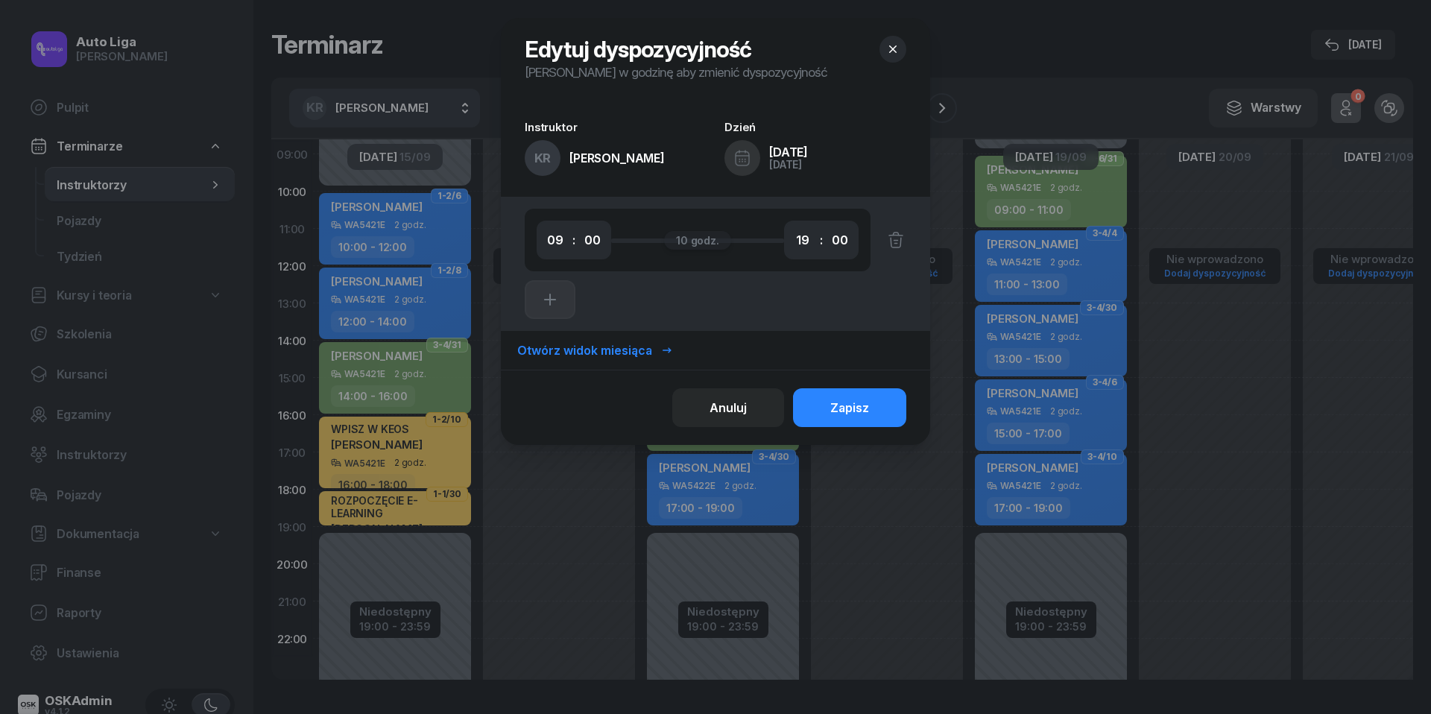
click at [885, 42] on button "button" at bounding box center [893, 49] width 27 height 27
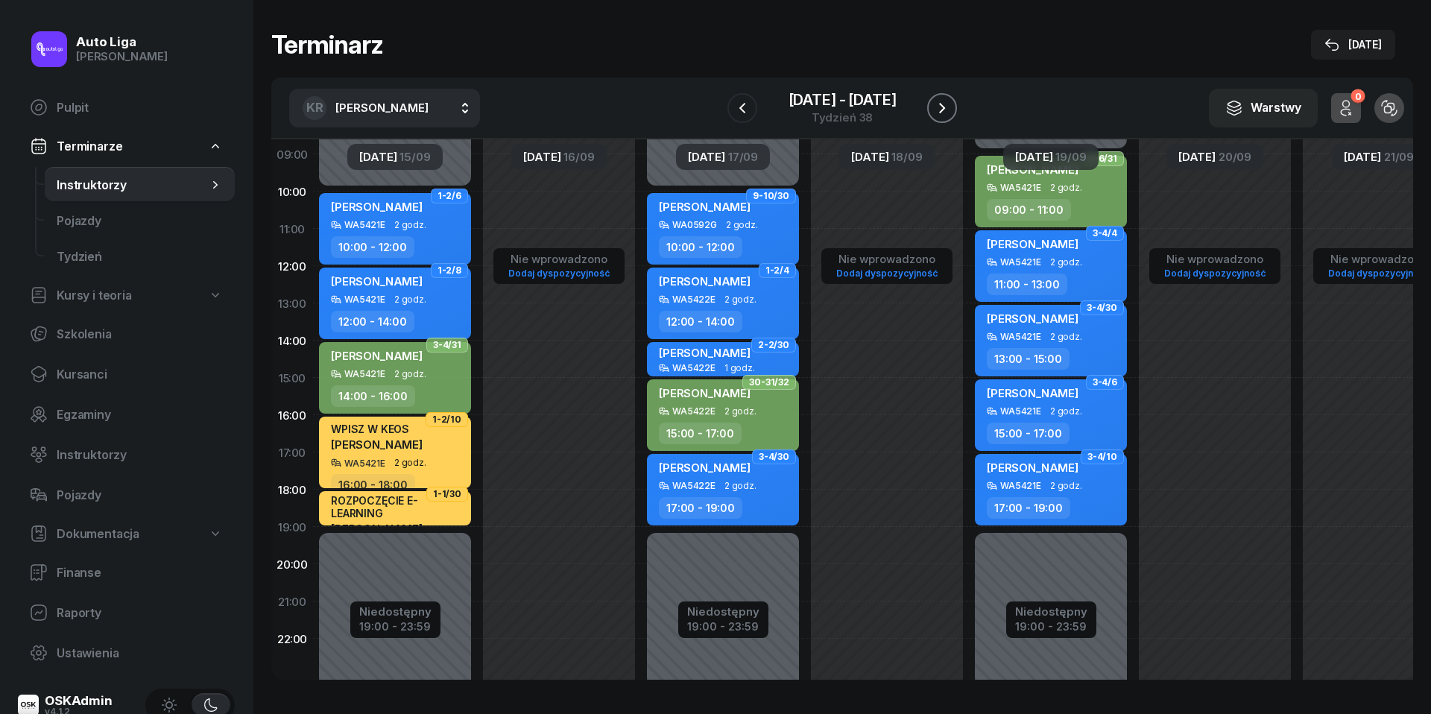
click at [942, 112] on icon "button" at bounding box center [942, 108] width 18 height 18
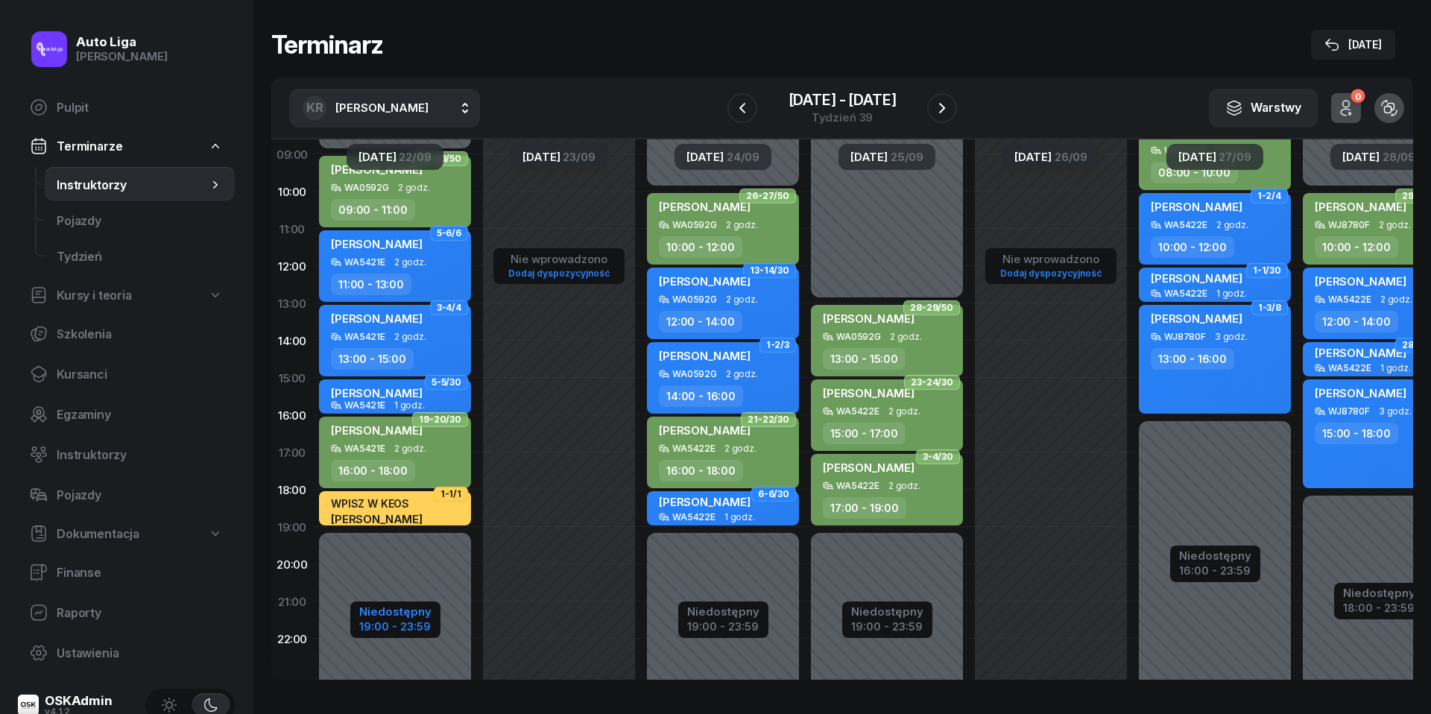
click at [383, 632] on div "19:00 - 23:59" at bounding box center [395, 625] width 72 height 16
select select "09"
select select "19"
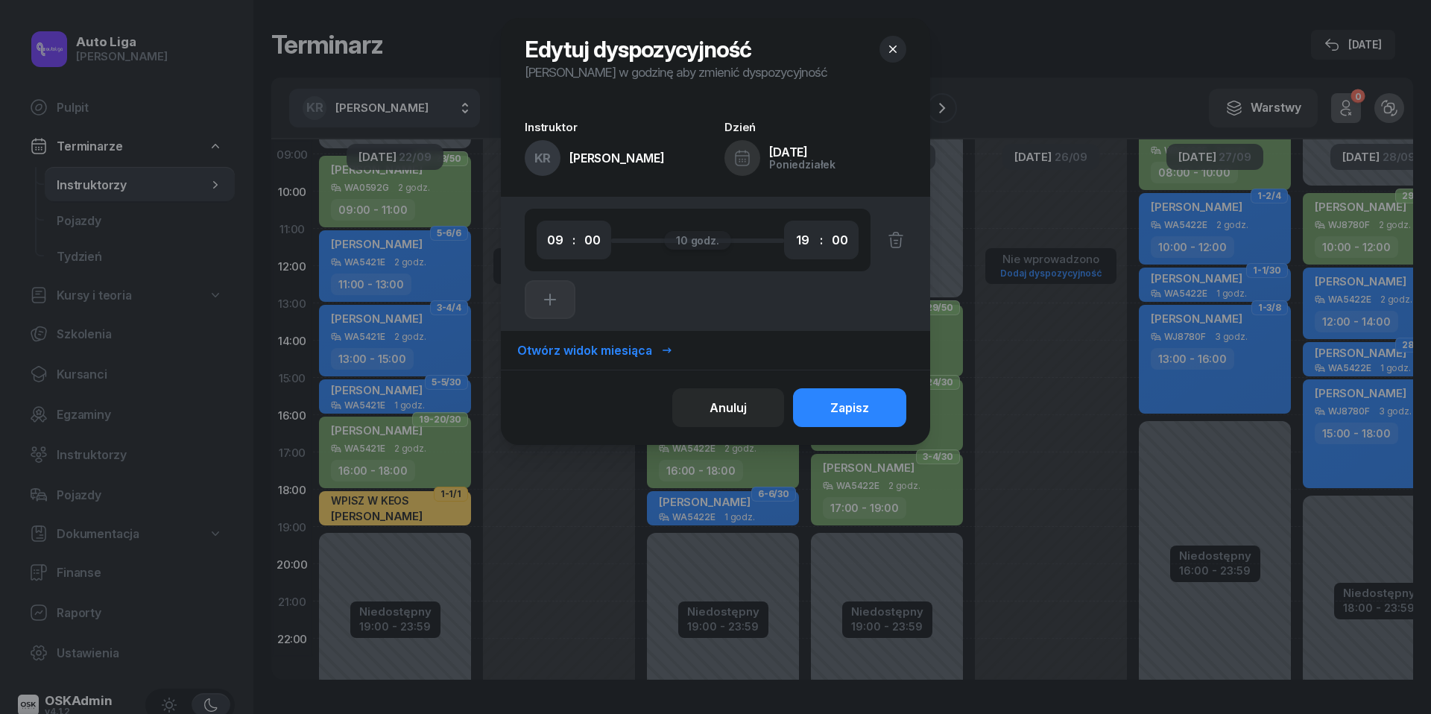
click at [901, 48] on button "button" at bounding box center [893, 49] width 27 height 27
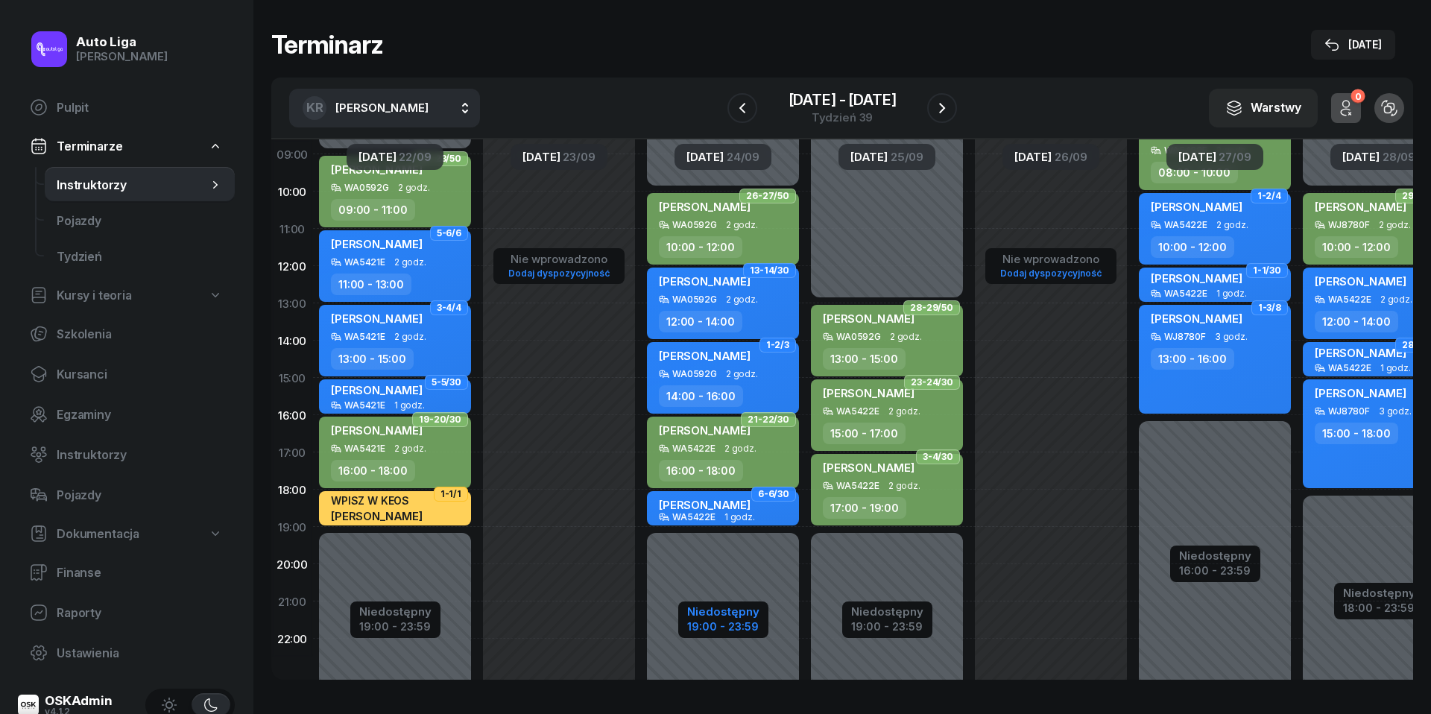
click at [714, 623] on div "19:00 - 23:59" at bounding box center [723, 625] width 72 height 16
select select "10"
select select "19"
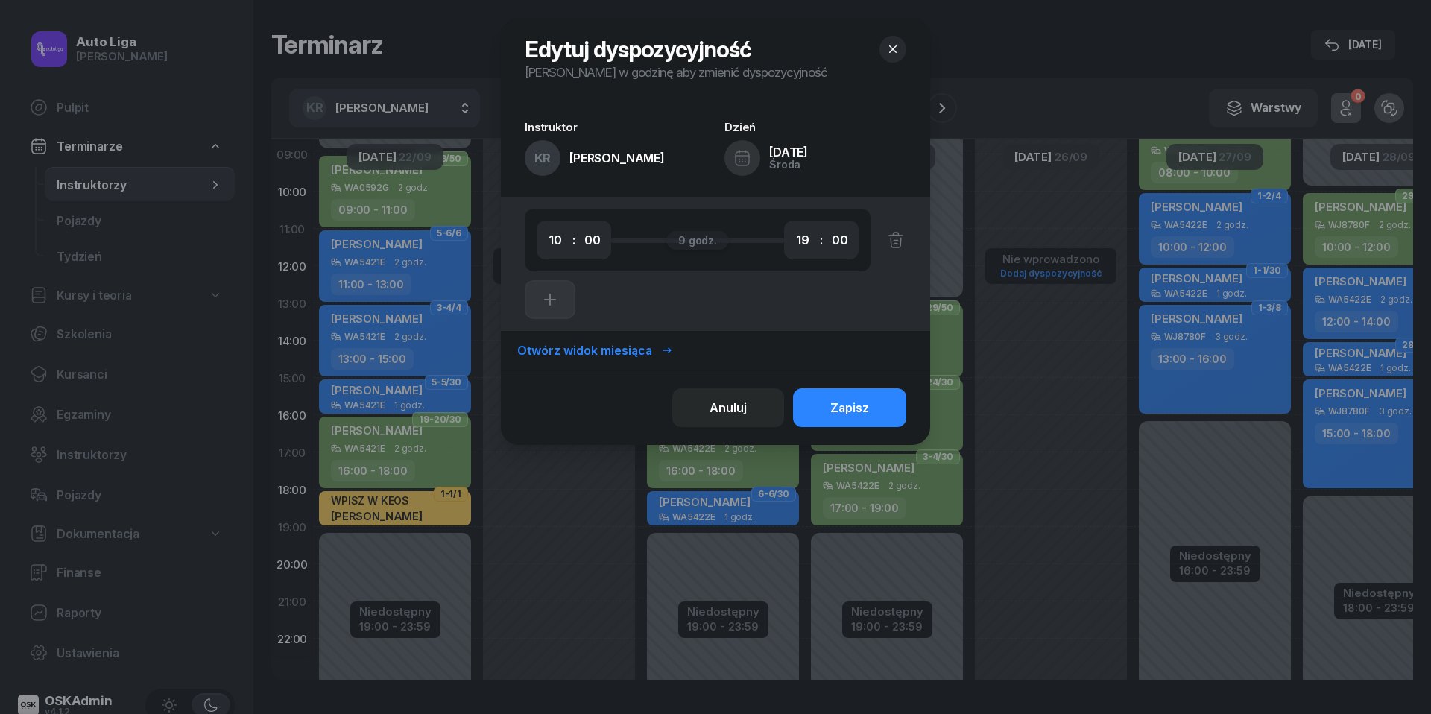
click at [887, 42] on icon "button" at bounding box center [892, 49] width 15 height 15
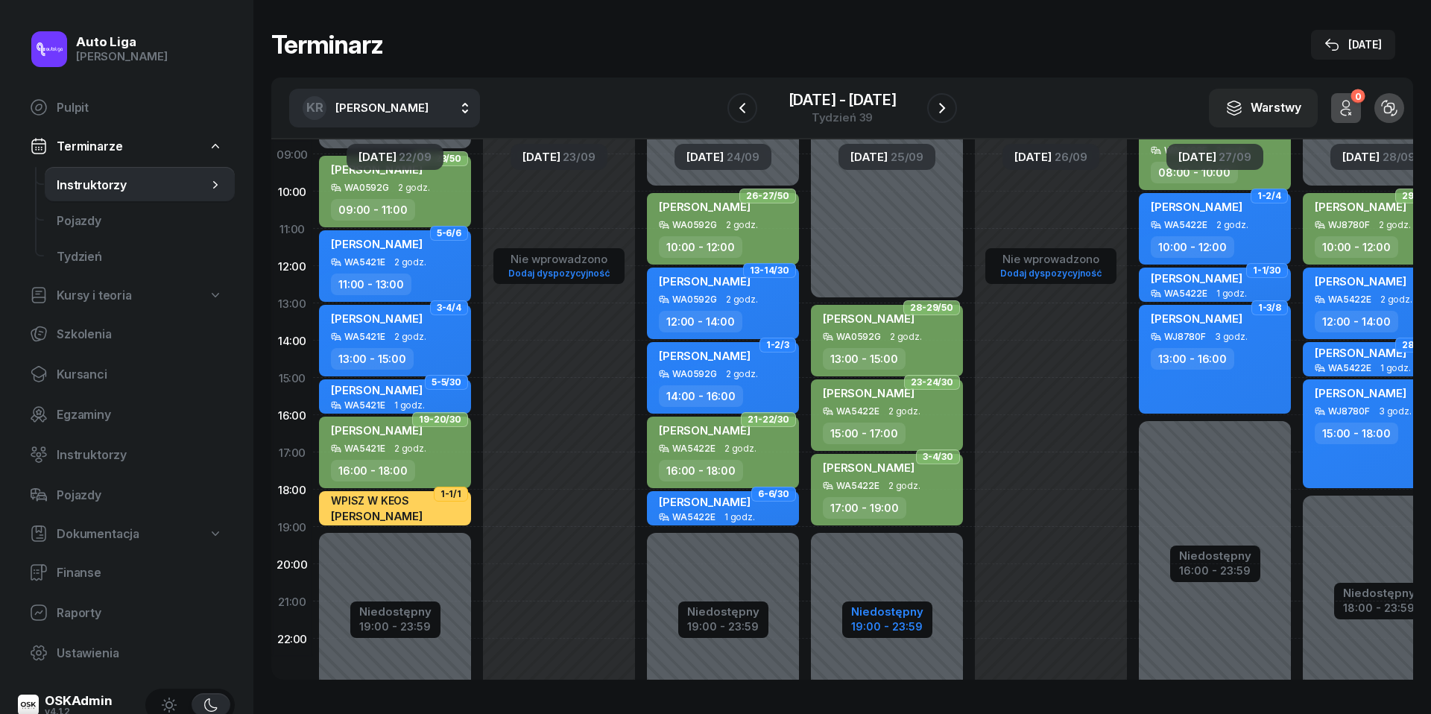
click at [877, 616] on div "Niedostępny" at bounding box center [887, 611] width 72 height 11
select select "13"
select select "19"
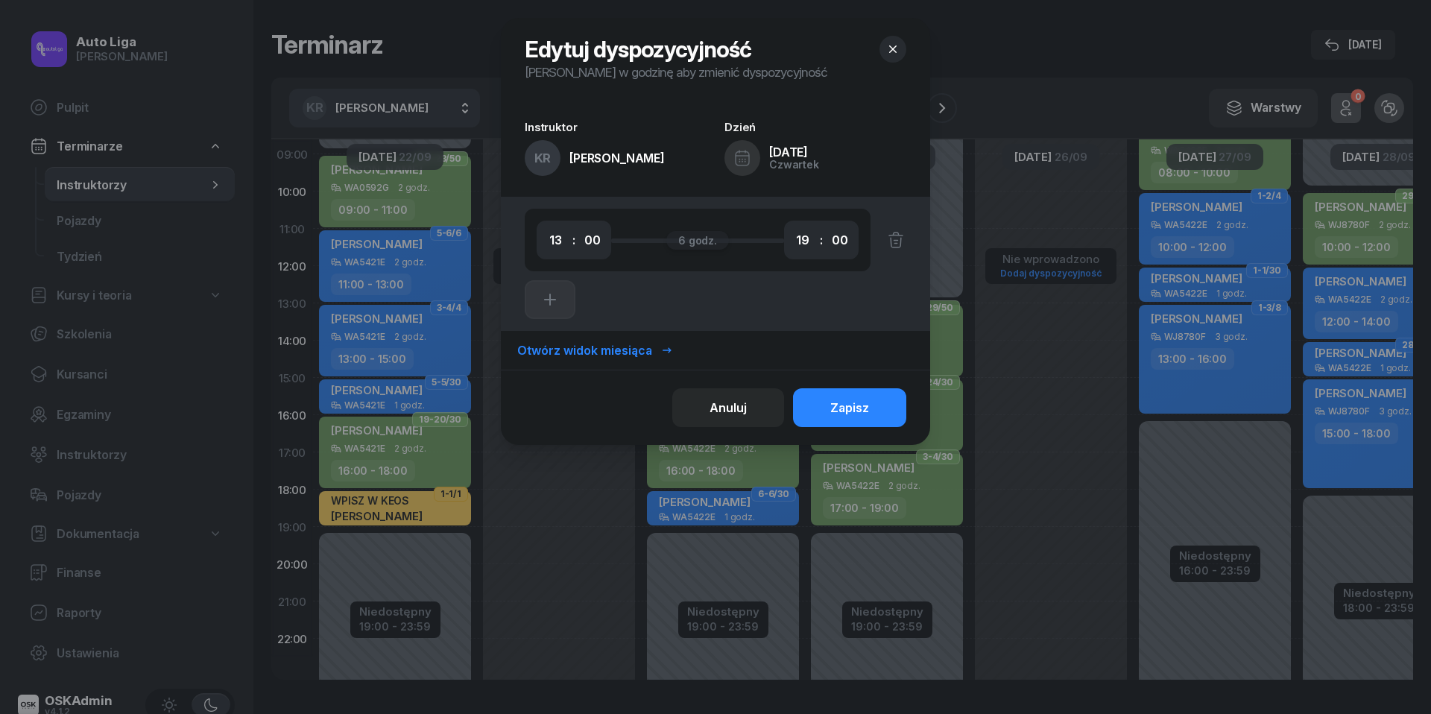
click at [897, 45] on icon "button" at bounding box center [892, 49] width 15 height 15
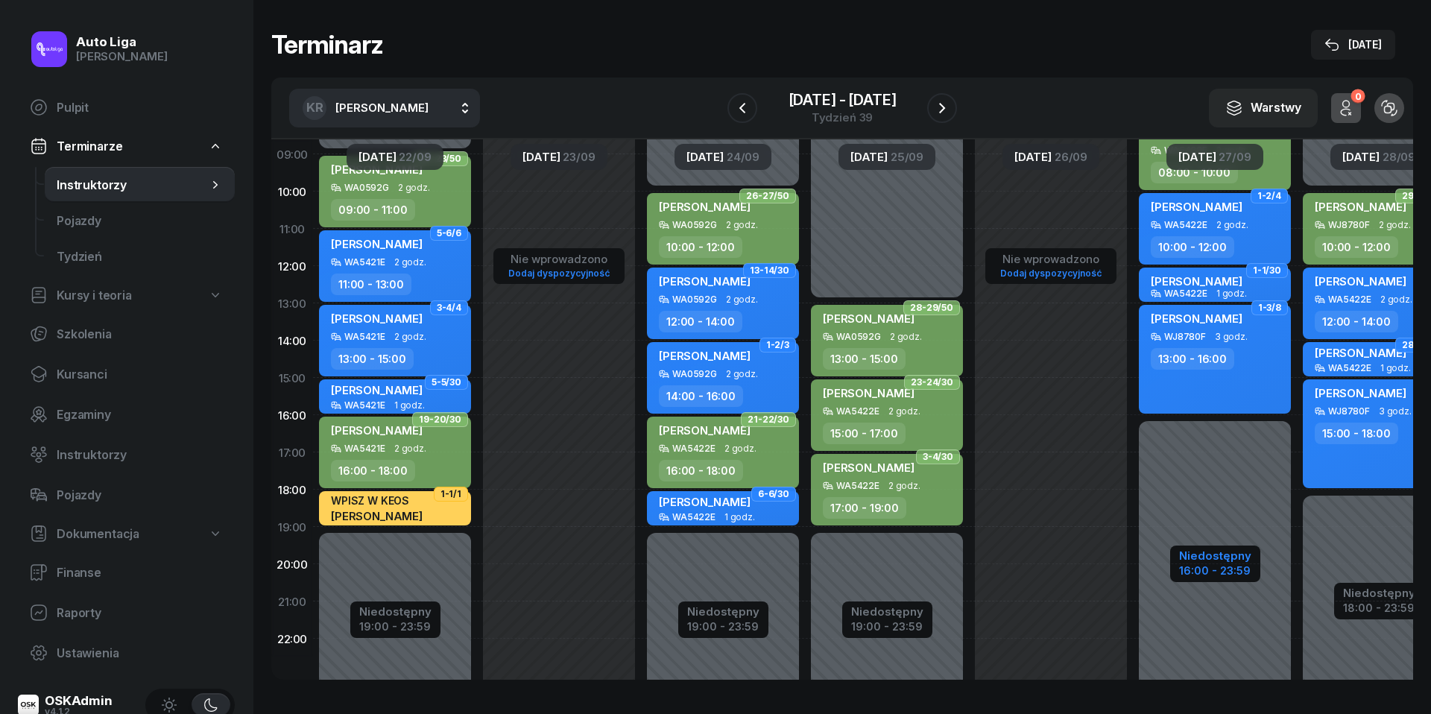
click at [1227, 568] on div "16:00 - 23:59" at bounding box center [1215, 569] width 72 height 16
select select "08"
select select "16"
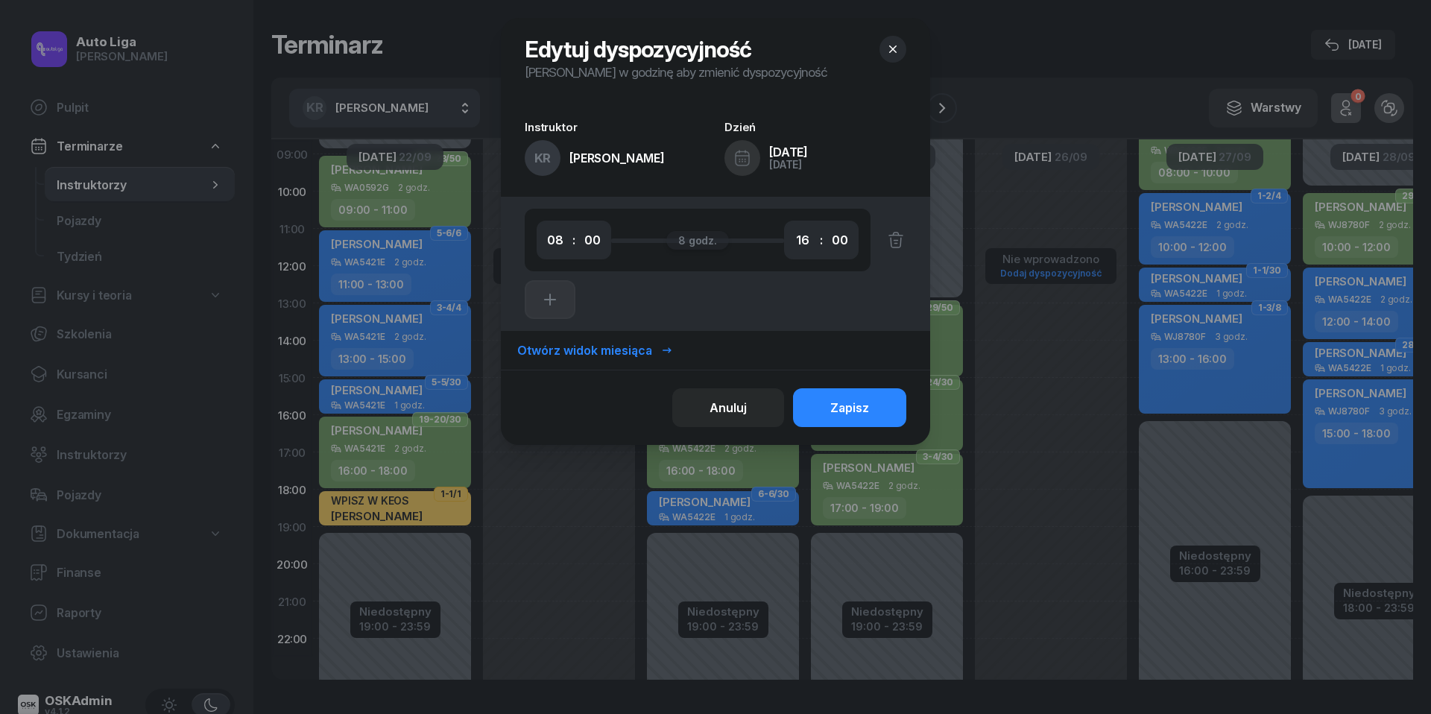
click at [893, 55] on icon "button" at bounding box center [892, 49] width 15 height 15
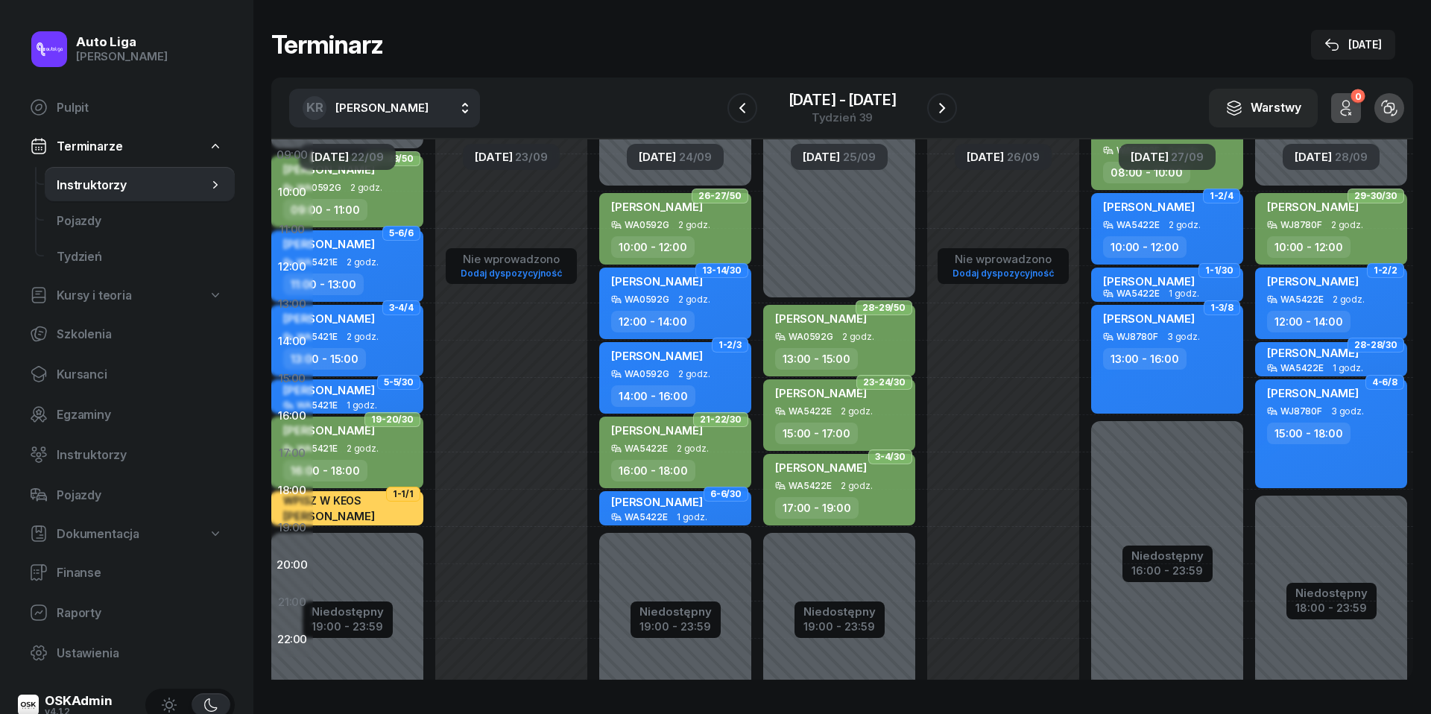
scroll to position [153, 57]
click at [1157, 569] on div "16:00 - 23:59" at bounding box center [1167, 569] width 72 height 16
select select "08"
select select "16"
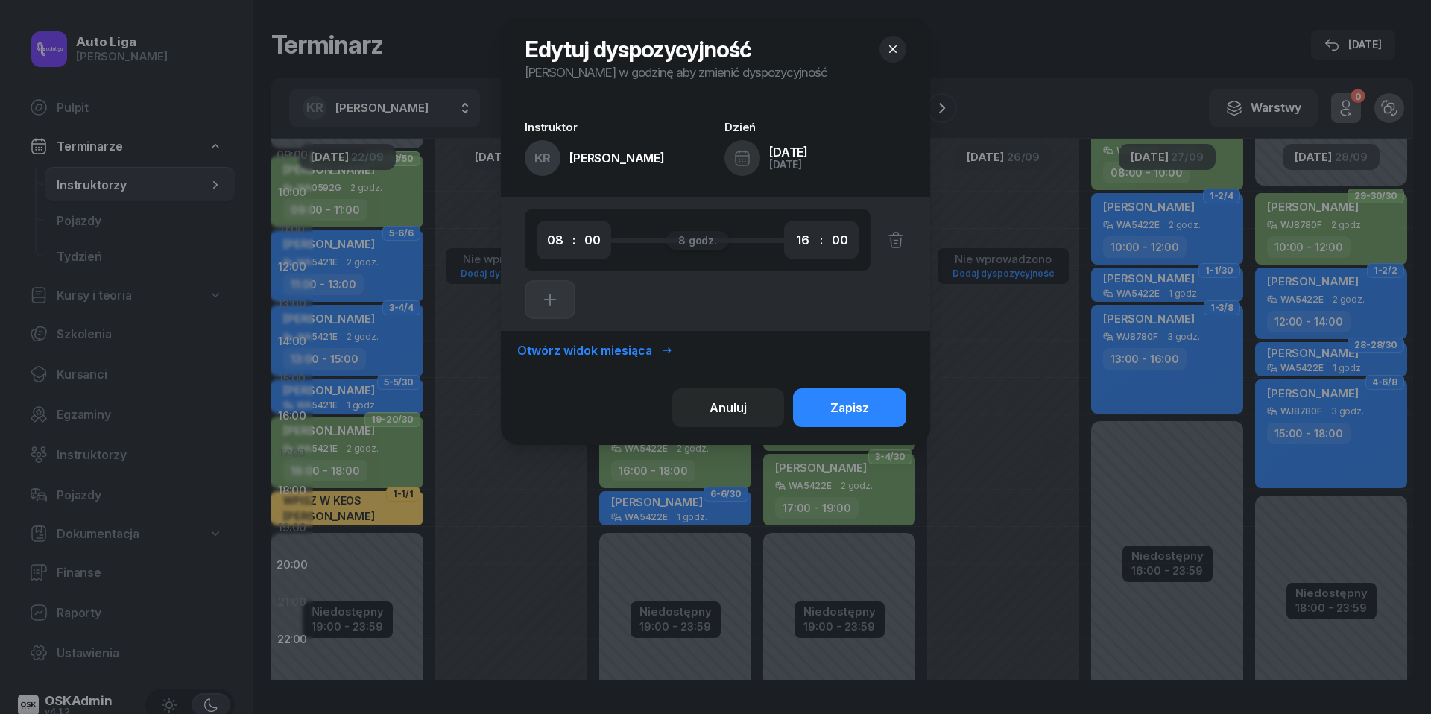
click at [893, 48] on icon "button" at bounding box center [892, 49] width 15 height 15
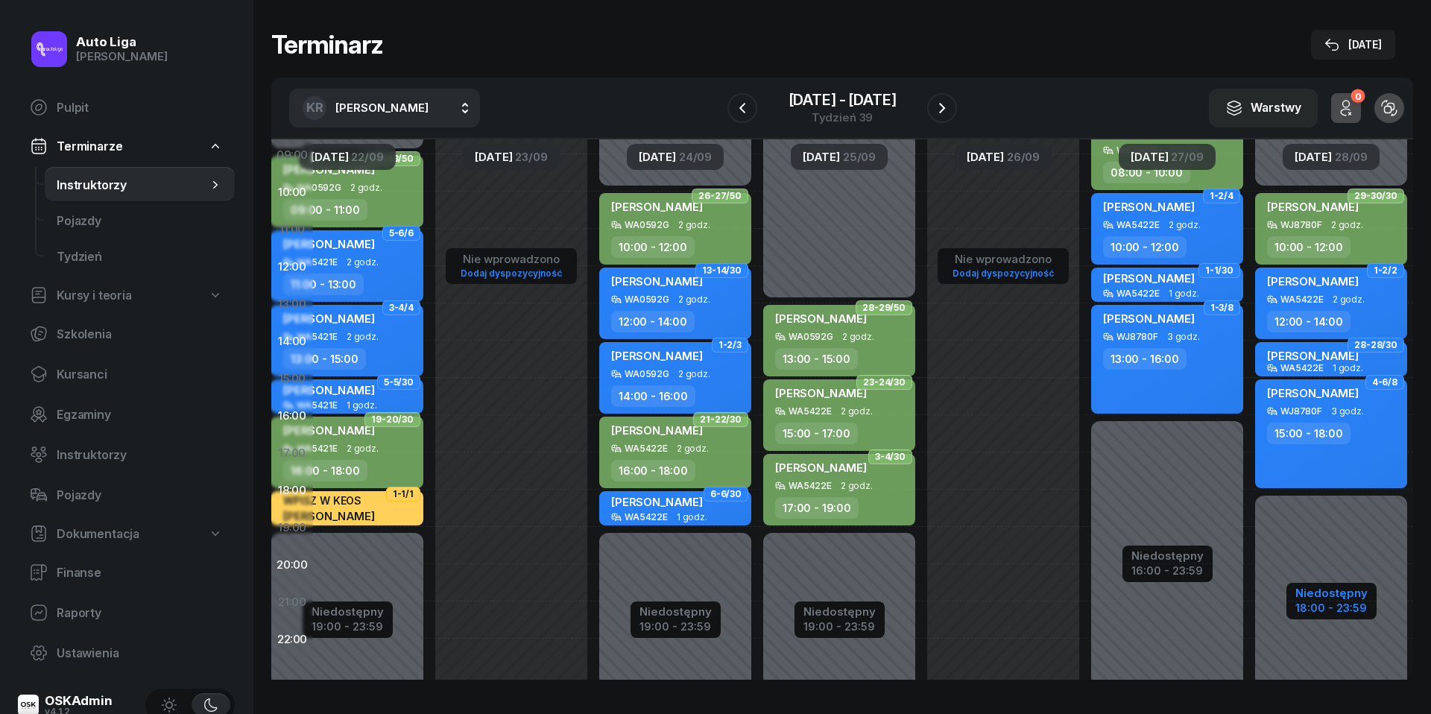
click at [1342, 610] on div "18:00 - 23:59" at bounding box center [1331, 607] width 72 height 16
select select "10"
select select "18"
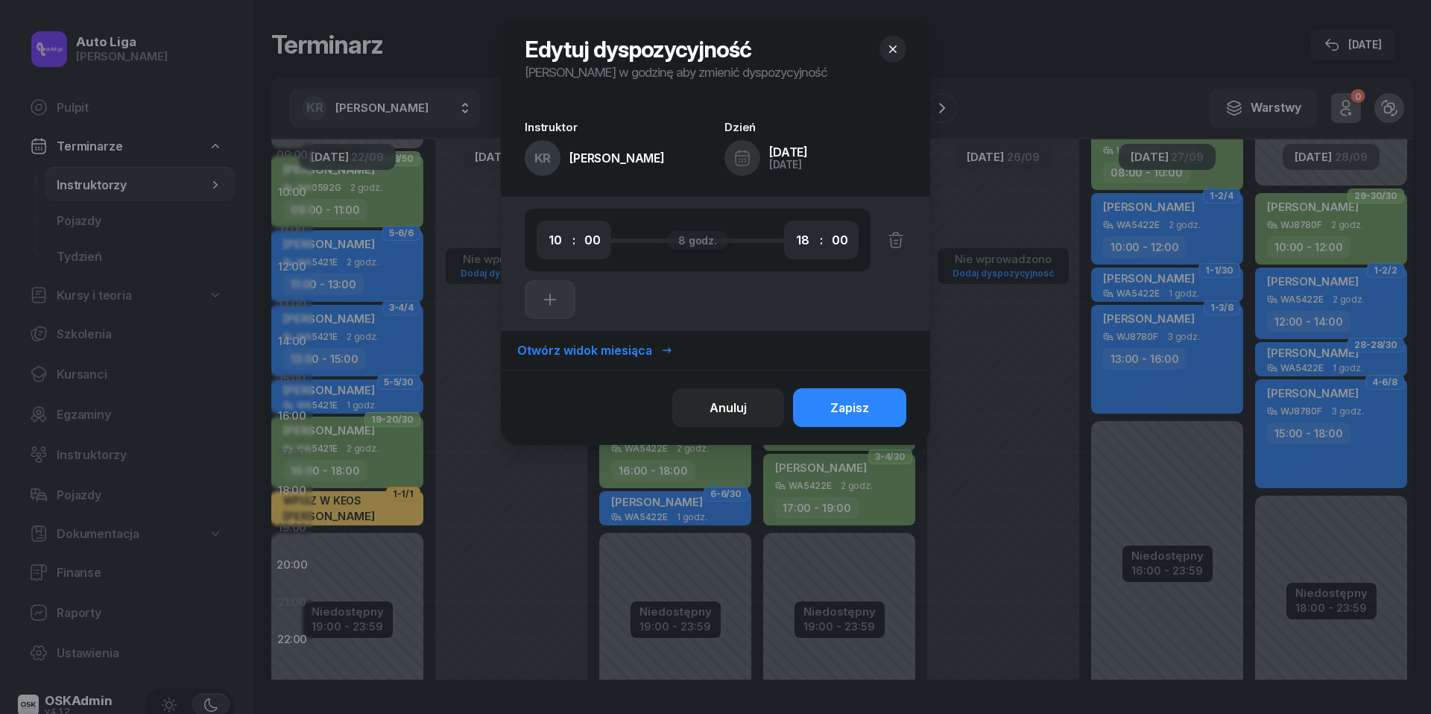
click at [892, 52] on icon "button" at bounding box center [892, 49] width 15 height 15
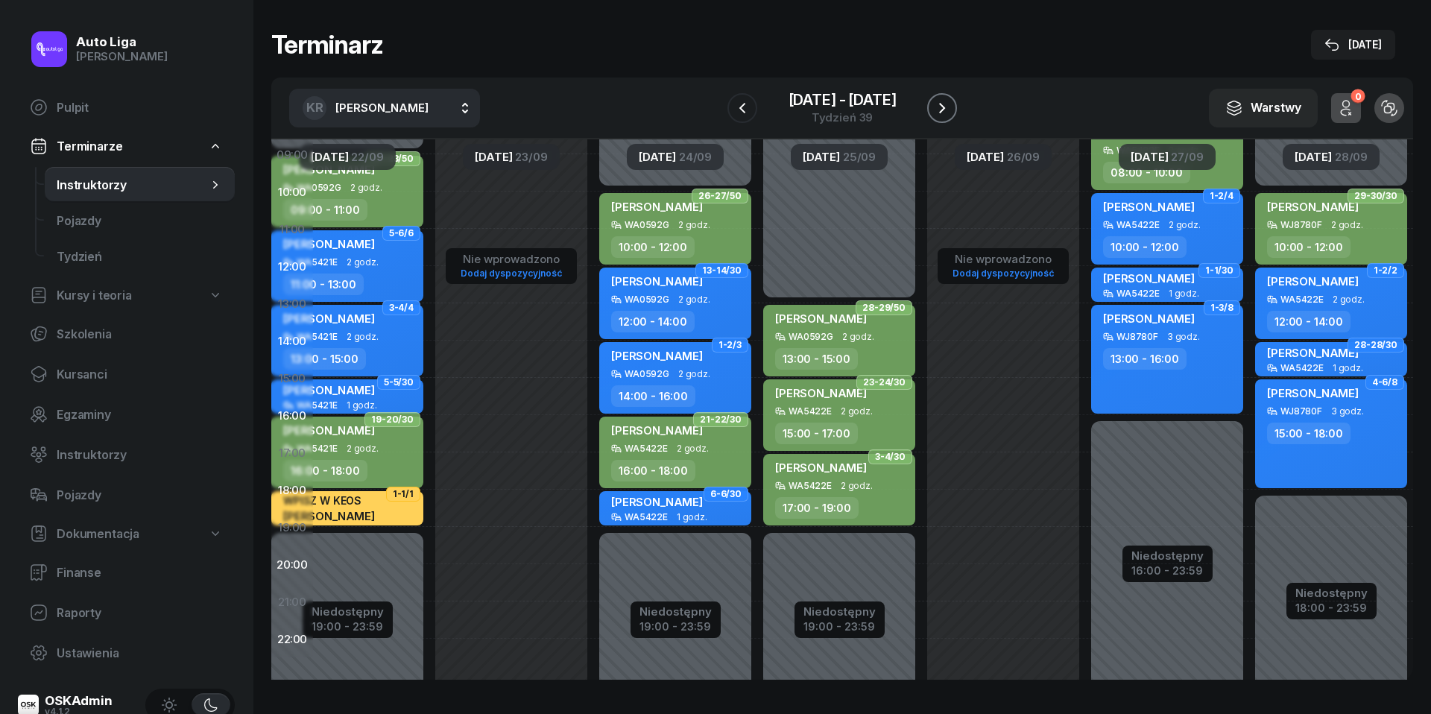
click at [949, 105] on icon "button" at bounding box center [942, 108] width 18 height 18
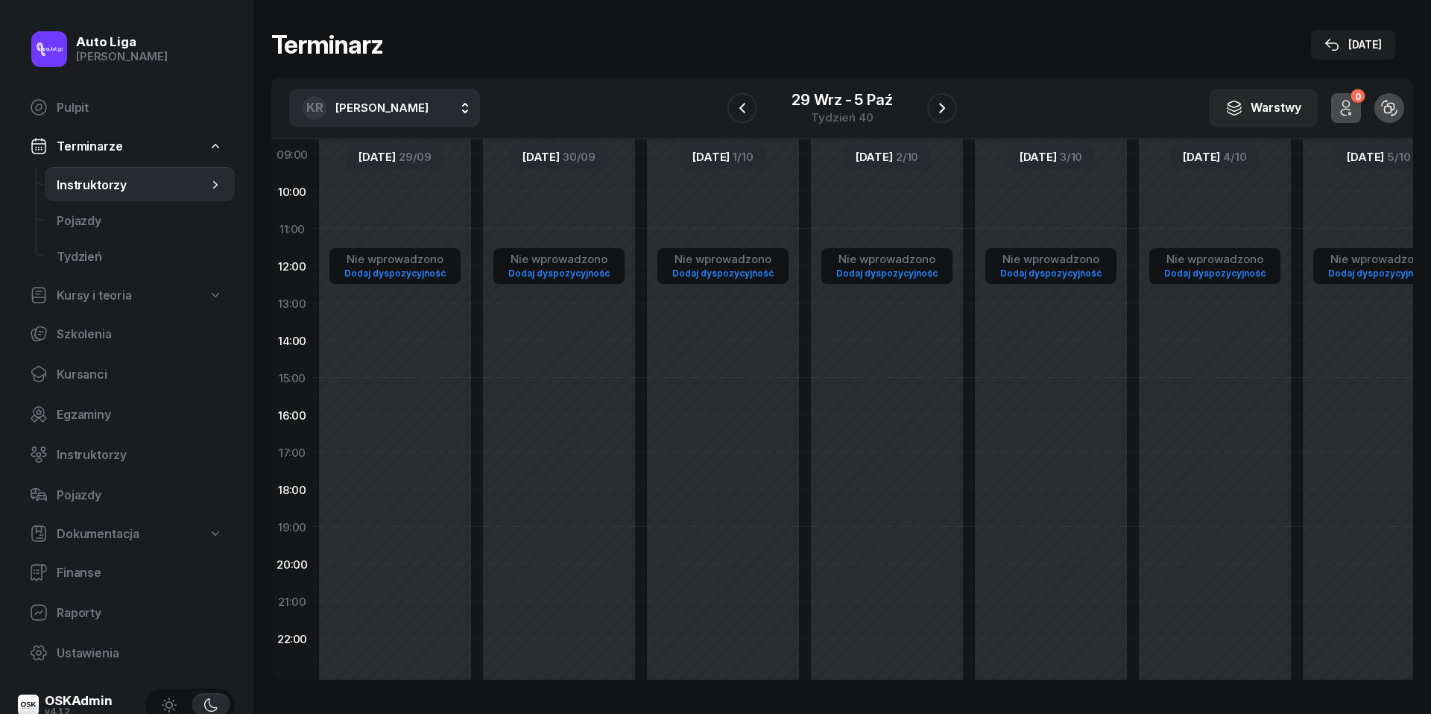
scroll to position [153, 0]
click at [100, 614] on span "Raporty" at bounding box center [140, 613] width 166 height 14
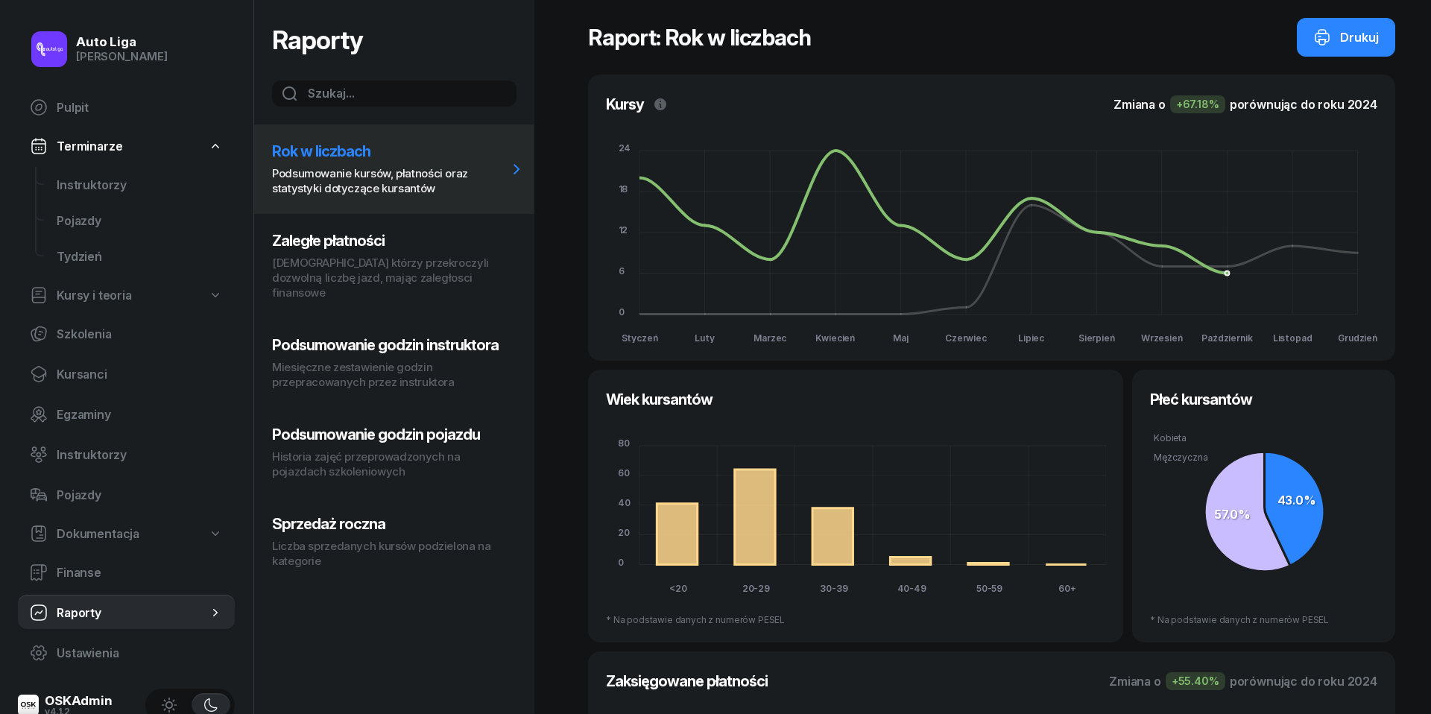
click at [420, 338] on h3 "Podsumowanie godzin instruktora" at bounding box center [390, 345] width 236 height 18
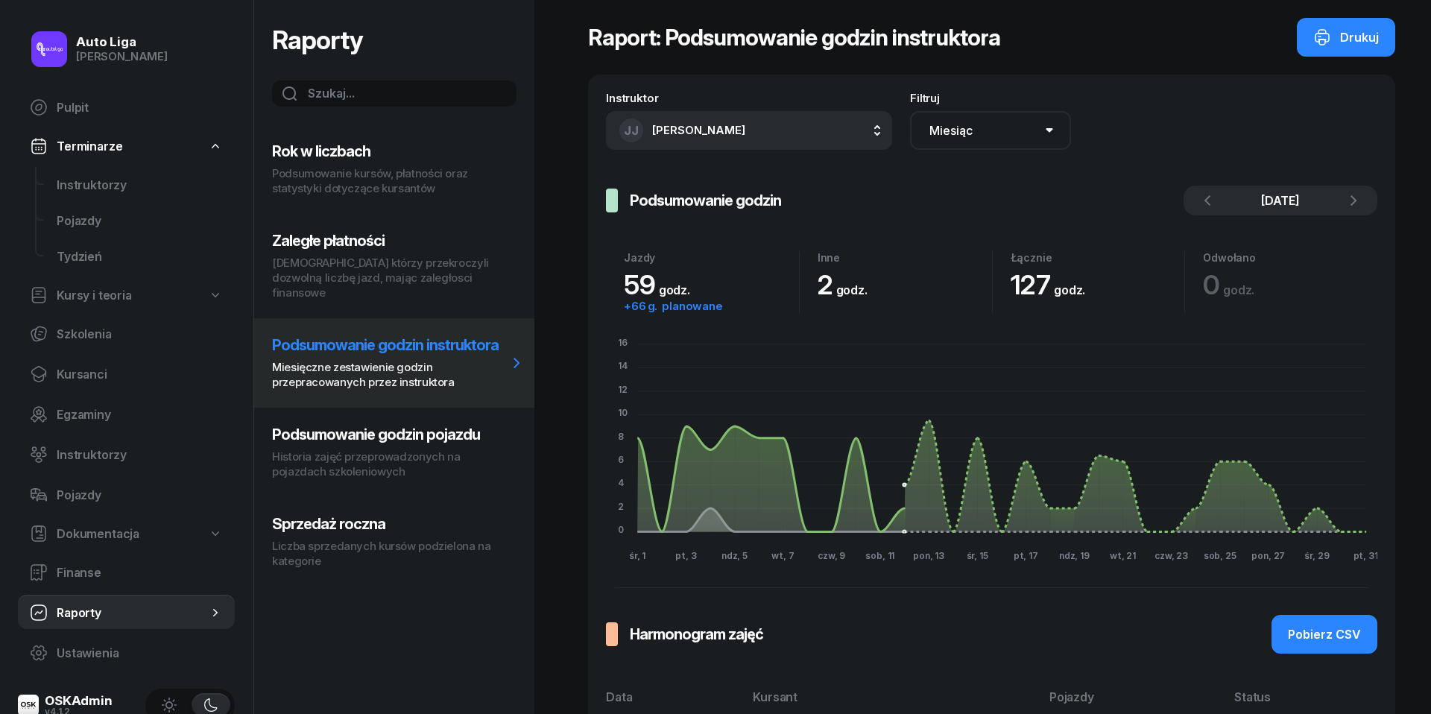
click at [821, 139] on button "[PERSON_NAME]" at bounding box center [749, 130] width 286 height 39
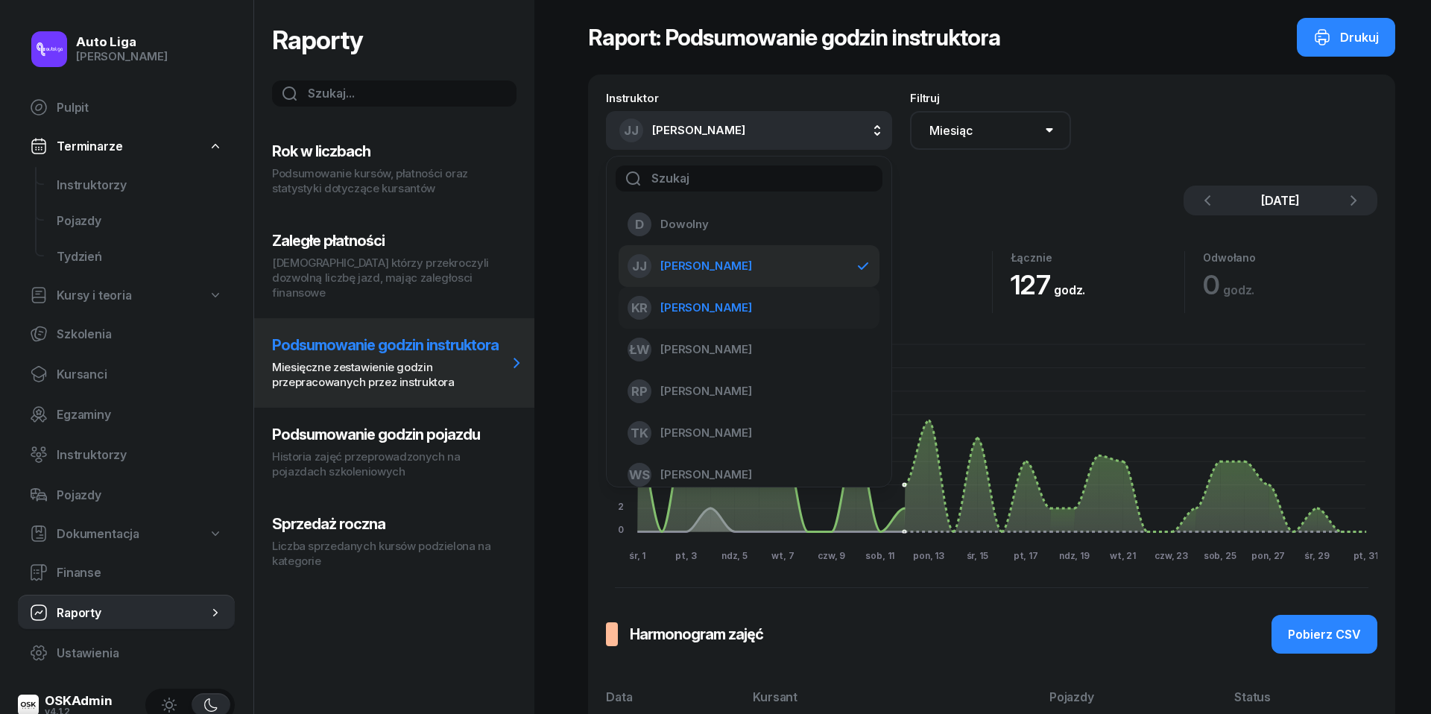
click at [775, 314] on div "KR [PERSON_NAME]" at bounding box center [740, 308] width 225 height 24
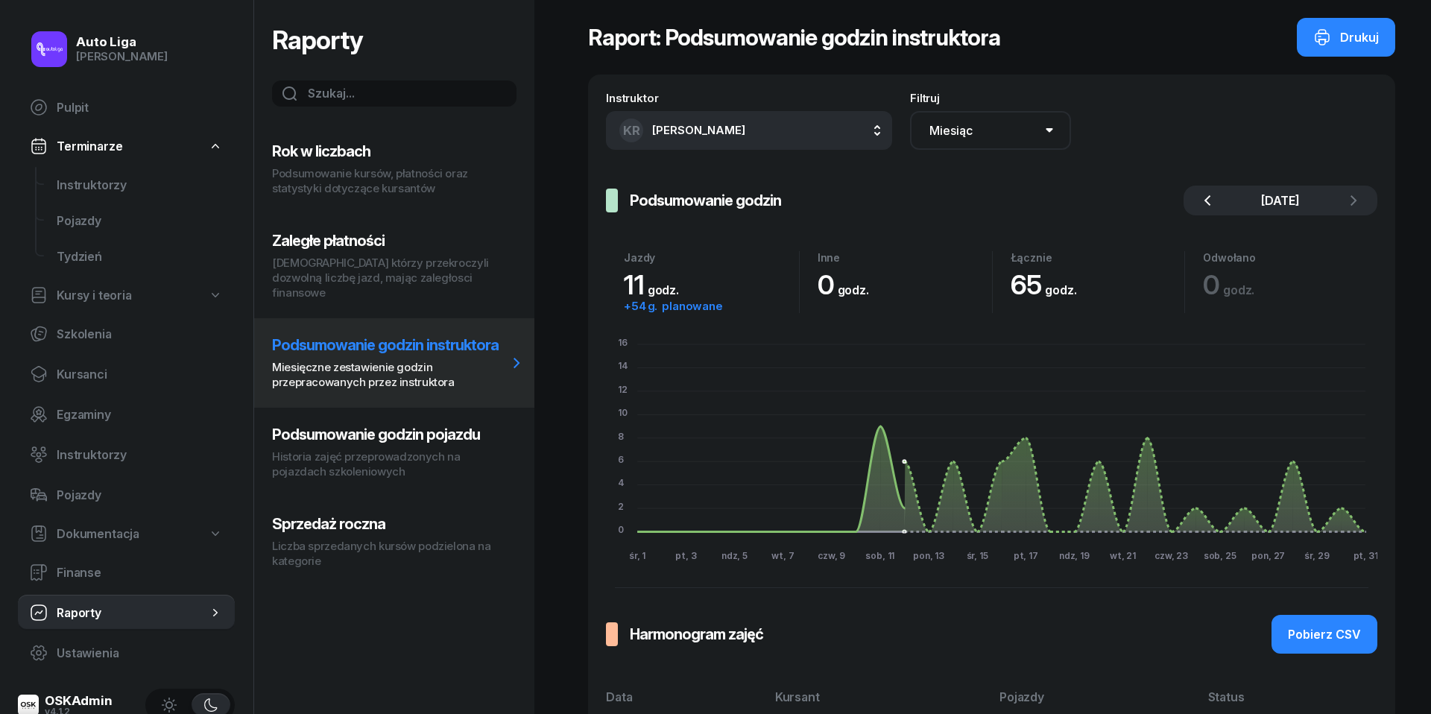
click at [1214, 192] on icon "button" at bounding box center [1208, 201] width 18 height 18
